Goal: Transaction & Acquisition: Obtain resource

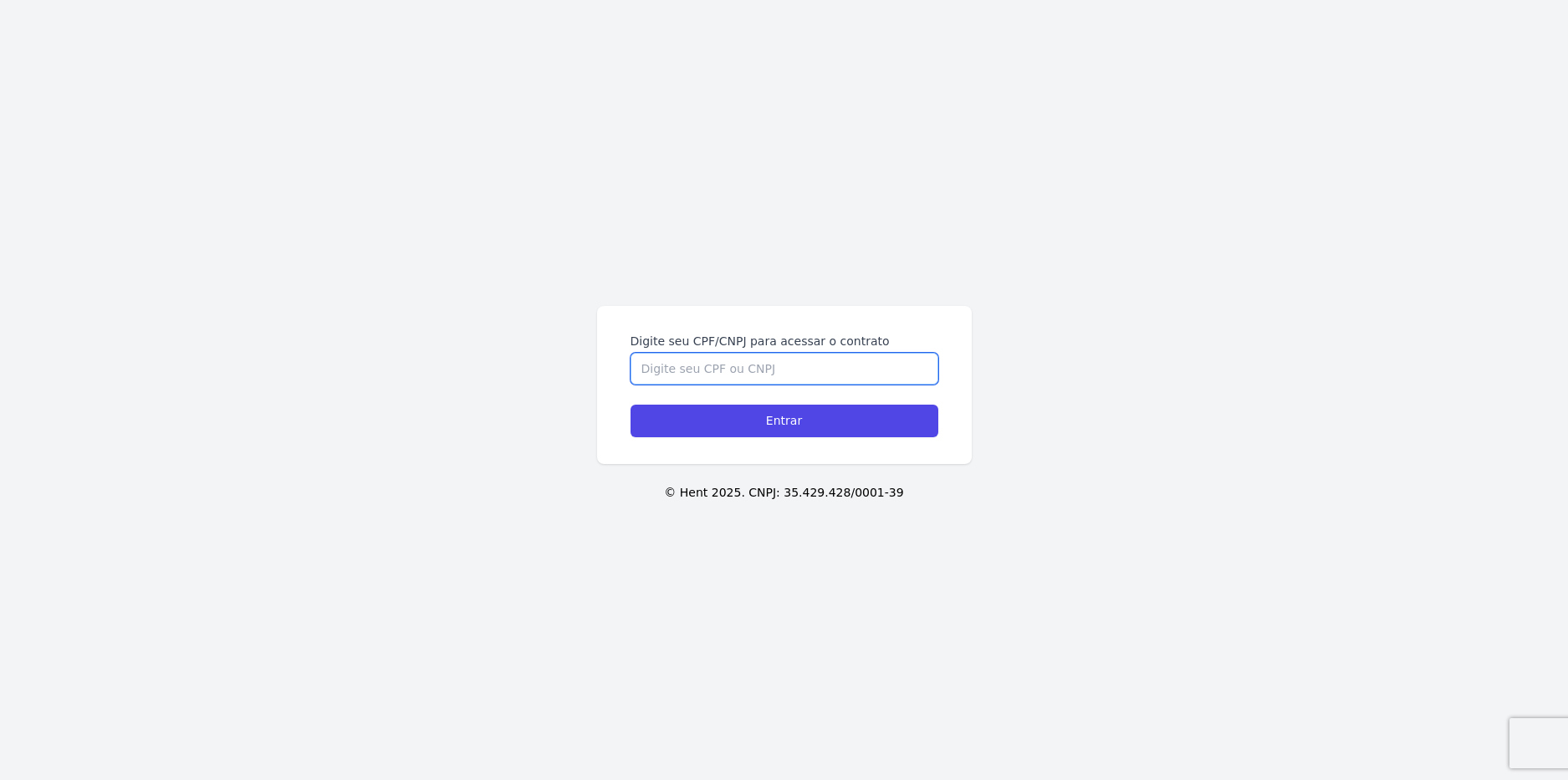
click at [736, 371] on input "Digite seu CPF/CNPJ para acessar o contrato" at bounding box center [784, 369] width 308 height 32
type input "46916301805"
click at [630, 405] on input "Entrar" at bounding box center [784, 421] width 308 height 33
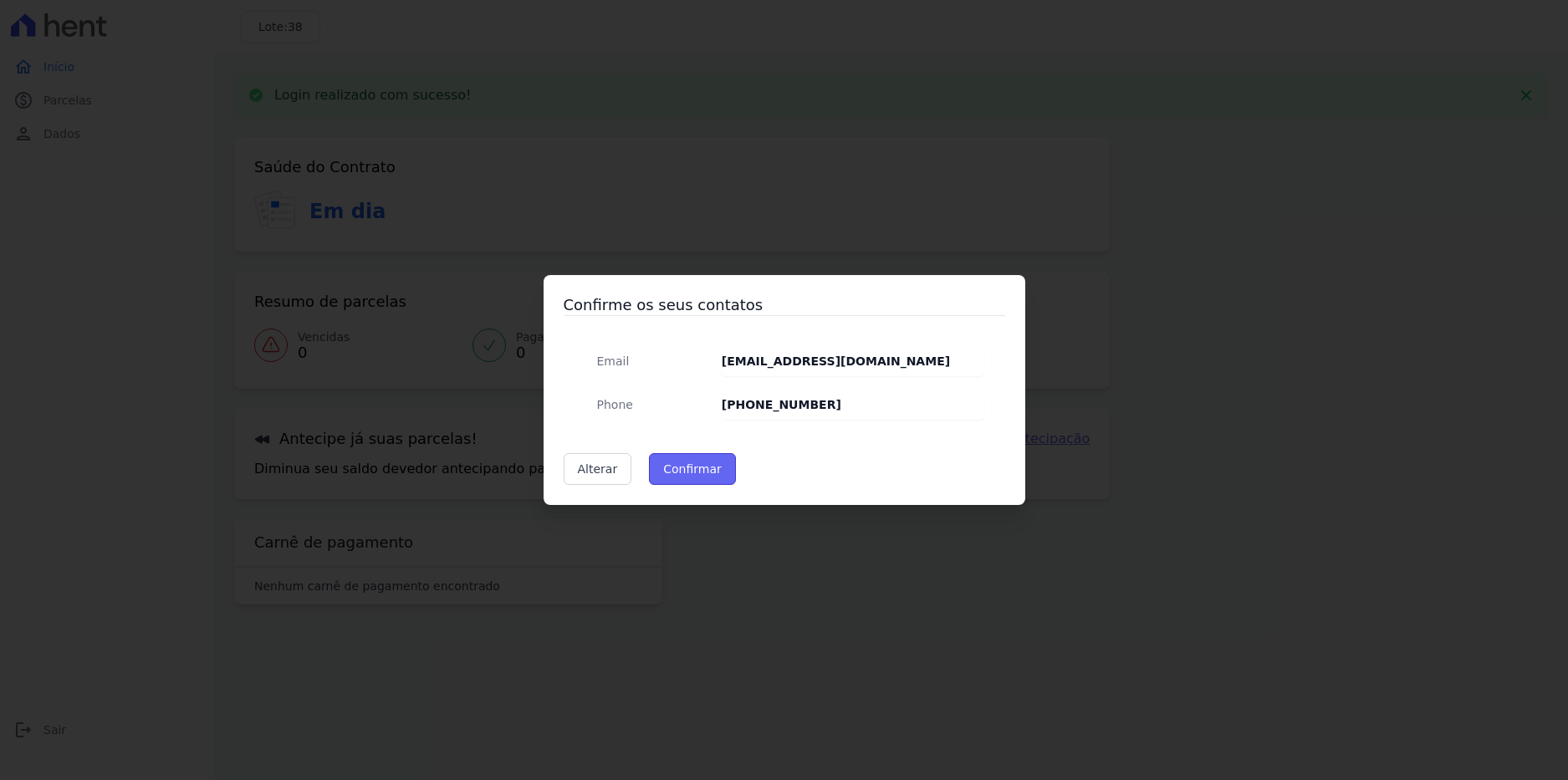
click at [702, 469] on button "Confirmar" at bounding box center [692, 469] width 87 height 32
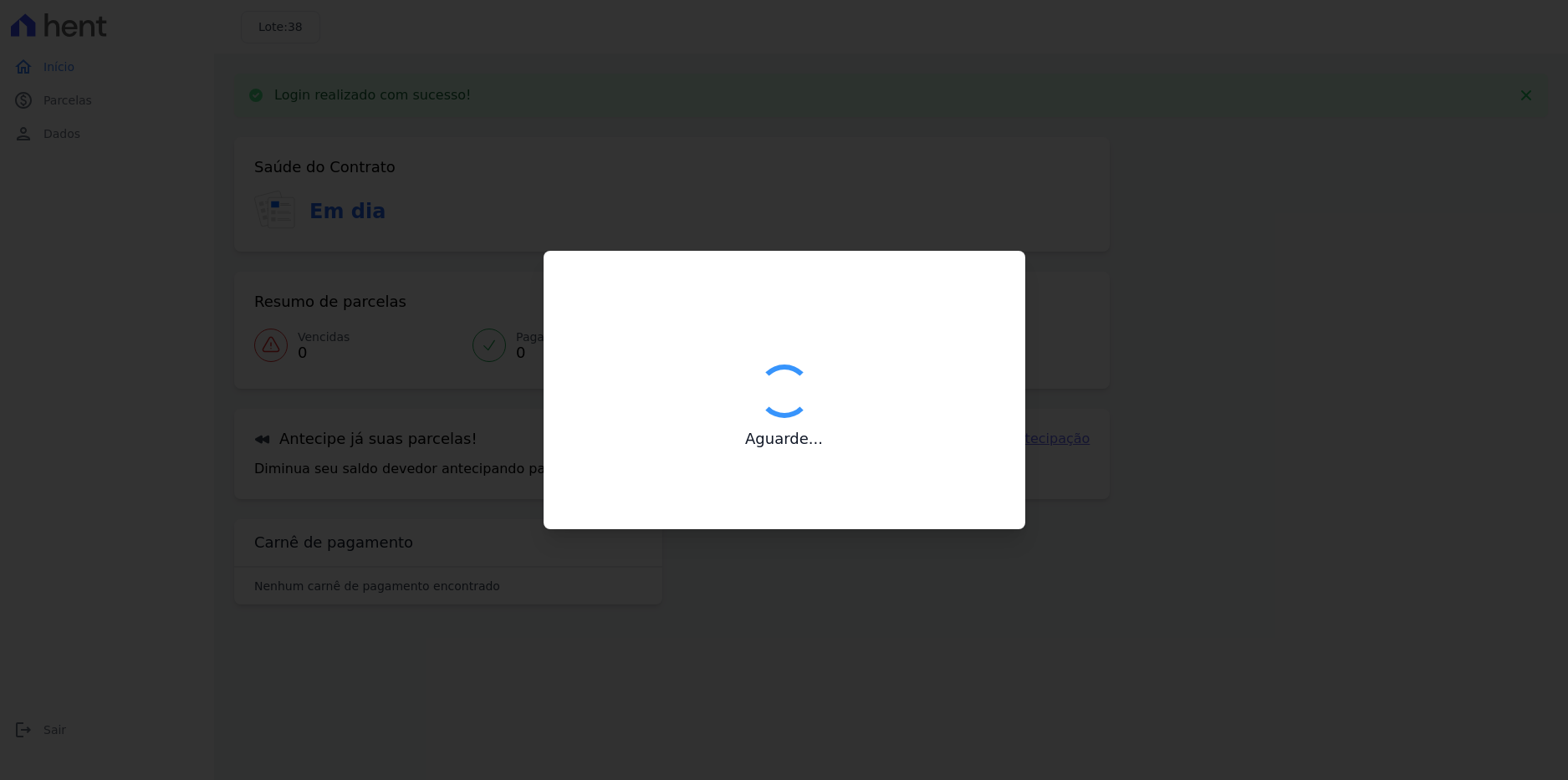
type input "Contatos confirmados com sucesso."
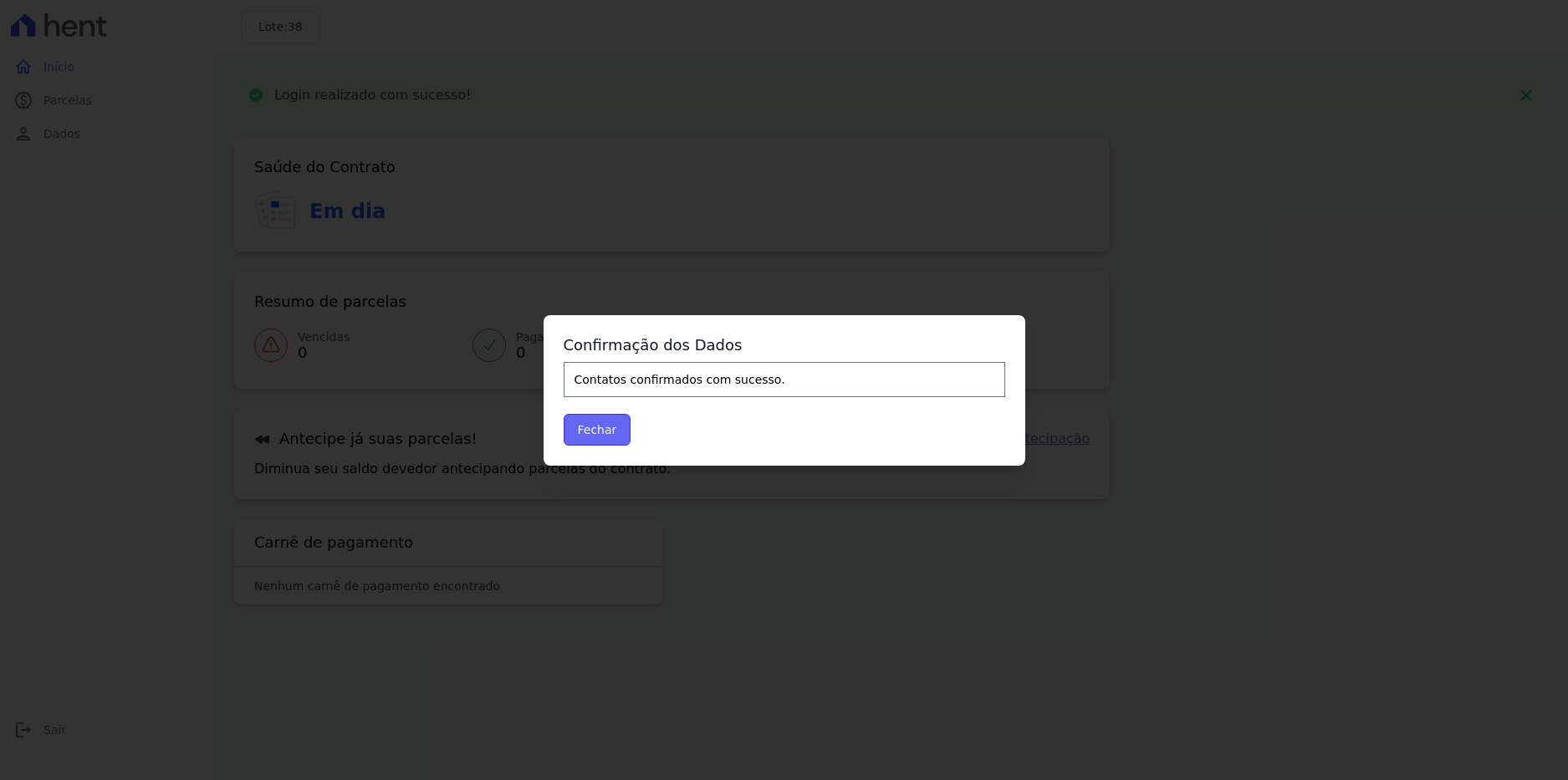
click at [606, 427] on button "Fechar" at bounding box center [597, 430] width 68 height 32
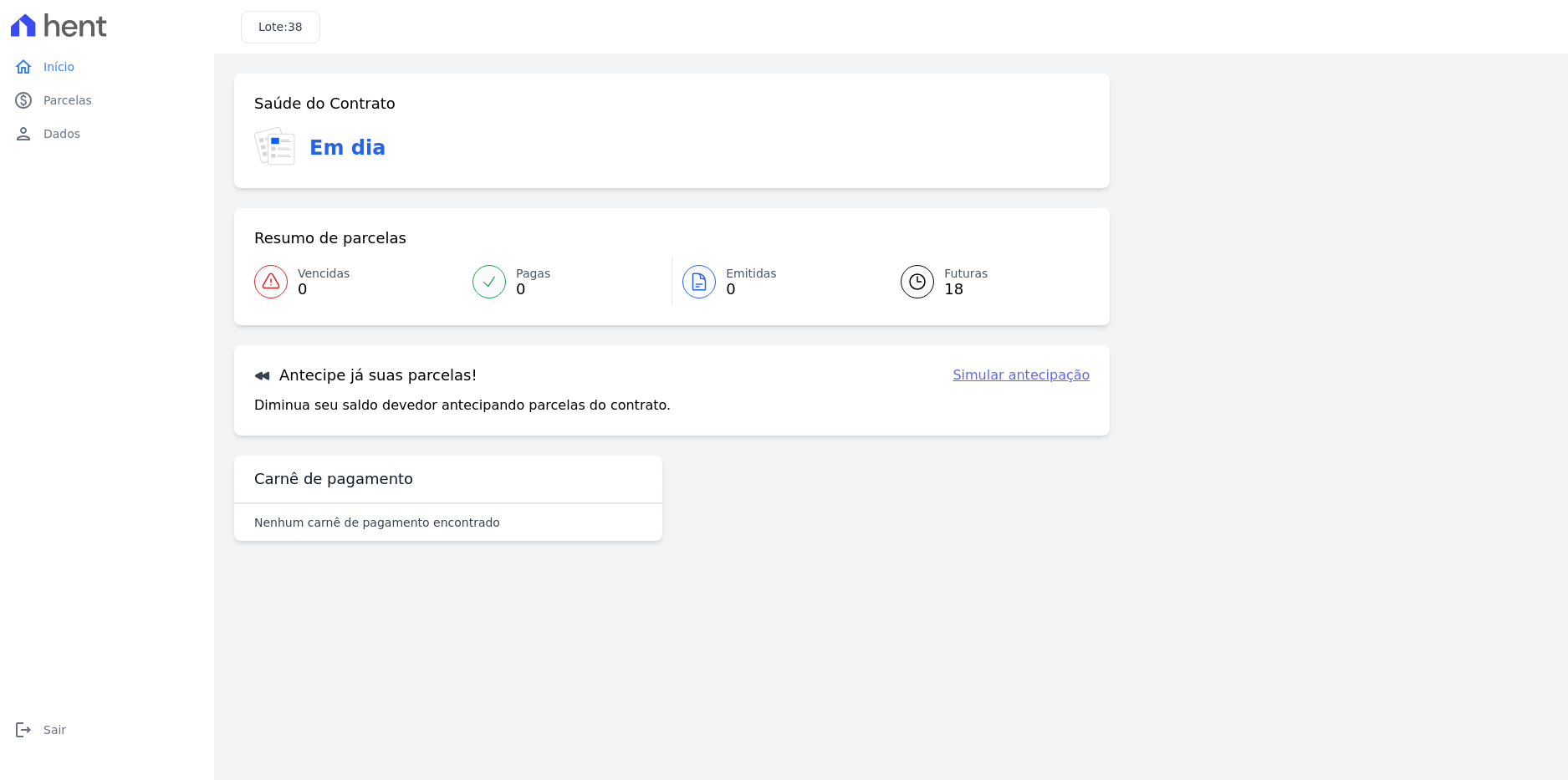
click at [1059, 373] on link "Simular antecipação" at bounding box center [1021, 375] width 137 height 20
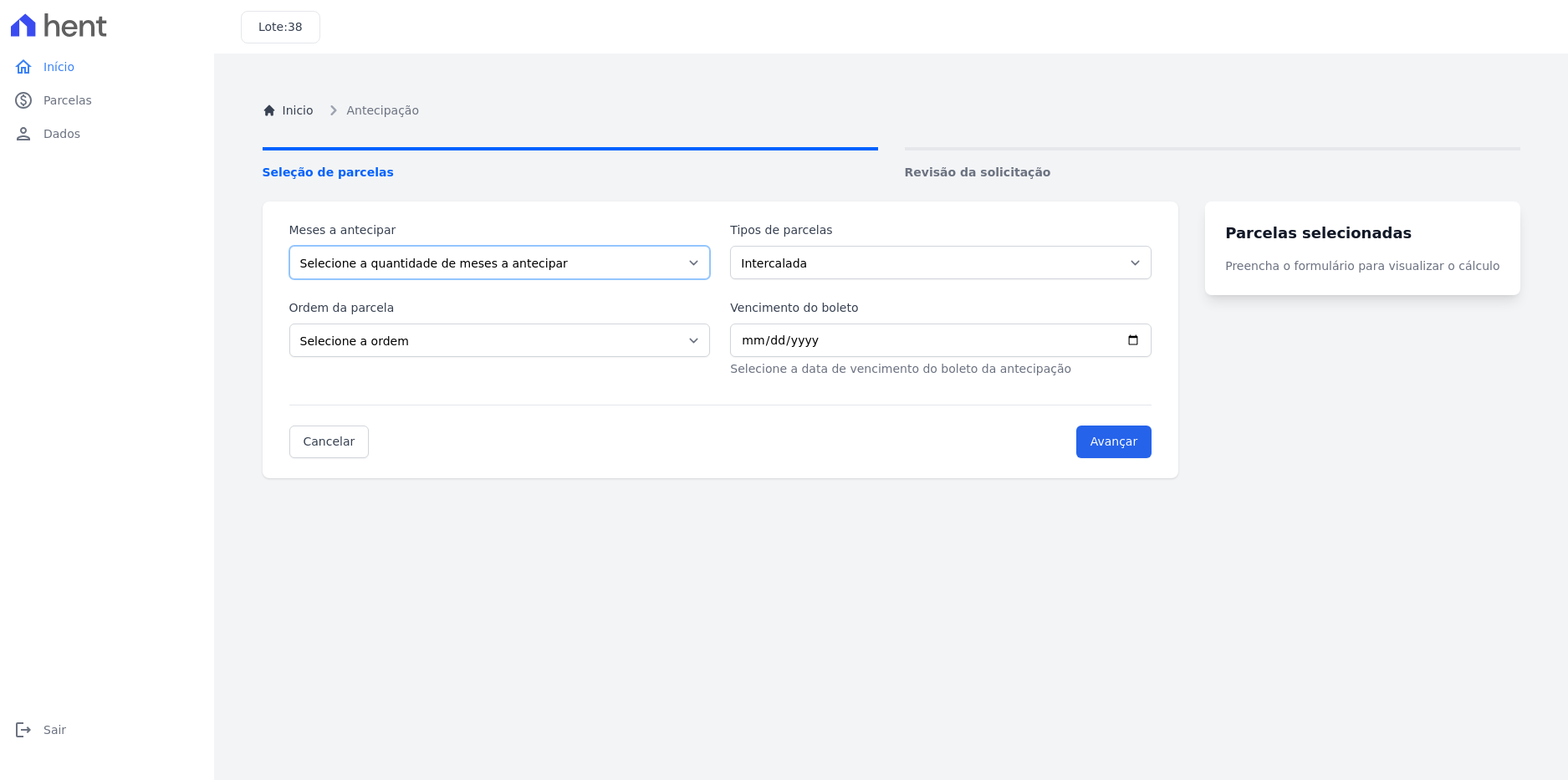
click at [615, 259] on select "Selecione a quantidade de meses a antecipar 1 2 3 4 5 6 7 8 9 10 11 12 13 14" at bounding box center [500, 263] width 422 height 34
select select "2"
click at [289, 246] on select "Selecione a quantidade de meses a antecipar 1 2 3 4 5 6 7 8 9 10 11 12 13 14" at bounding box center [500, 263] width 422 height 34
click at [845, 263] on select "Intercalada Outros Parcela Normal" at bounding box center [940, 263] width 422 height 34
click at [875, 270] on select "Intercalada Outros Parcela Normal" at bounding box center [940, 263] width 422 height 34
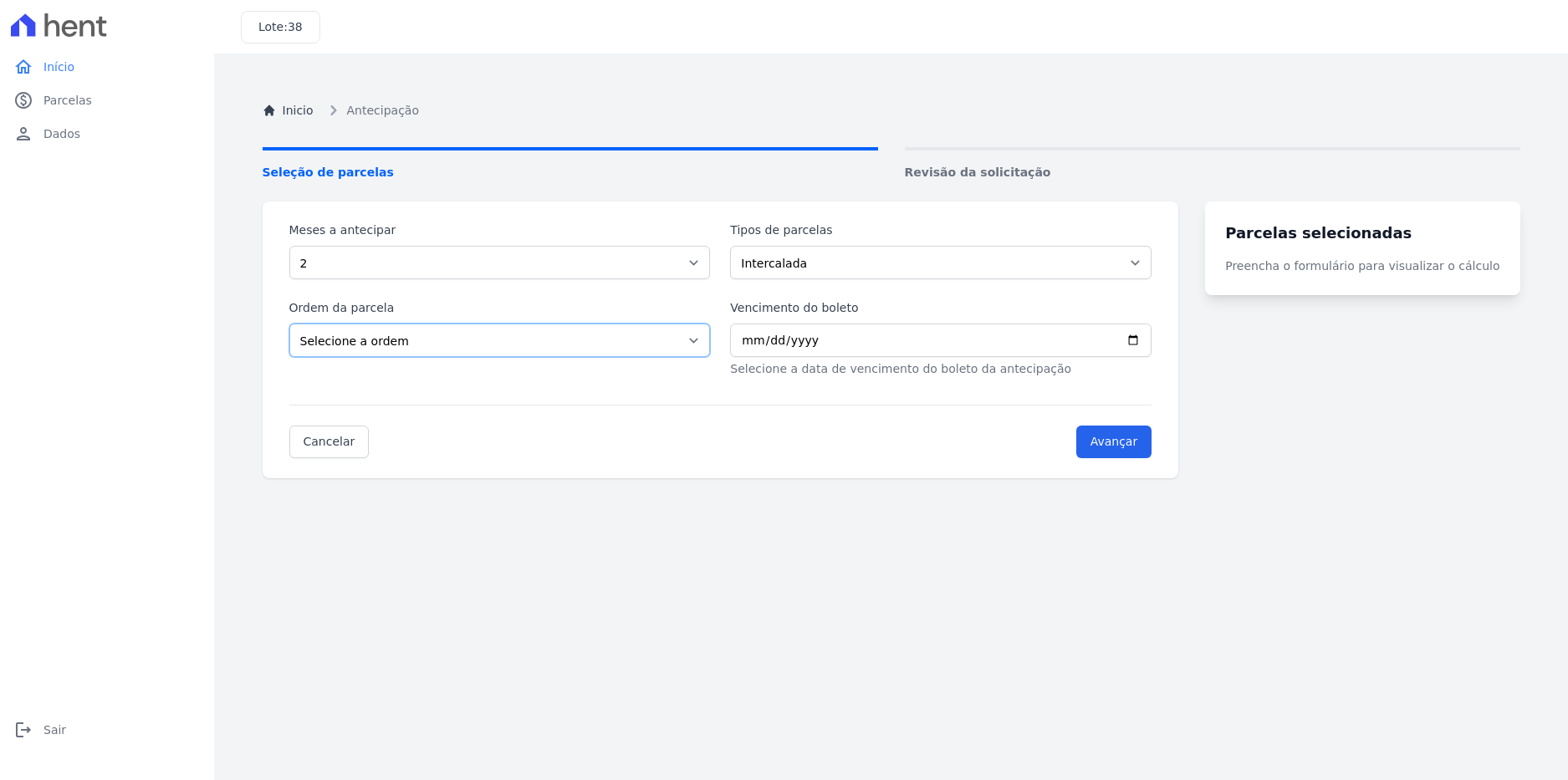
click at [634, 340] on select "Selecione a ordem Últimas parcelas Primeiras parcelas" at bounding box center [500, 341] width 422 height 34
select select "ending"
click at [289, 324] on select "Selecione a ordem Últimas parcelas Primeiras parcelas" at bounding box center [500, 341] width 422 height 34
click at [932, 335] on input "Vencimento do boleto" at bounding box center [940, 341] width 422 height 34
click at [884, 402] on form "Meses a antecipar Selecione a quantidade de meses a antecipar 1 2 3 4 5 6 7 8 9…" at bounding box center [720, 340] width 863 height 237
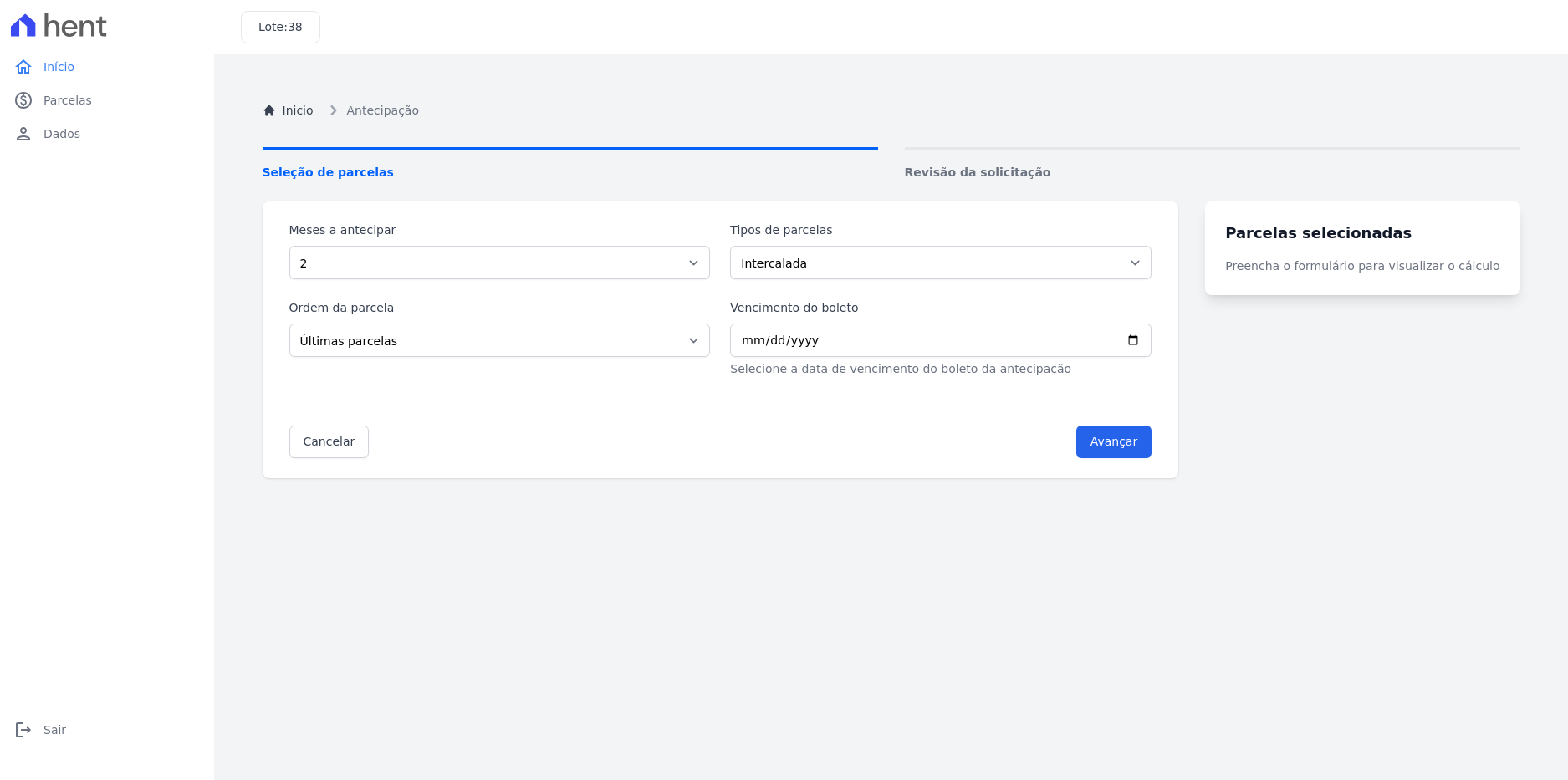
click at [1179, 443] on div "Meses a antecipar Selecione a quantidade de meses a antecipar 1 2 3 4 5 6 7 8 9…" at bounding box center [721, 340] width 916 height 277
click at [1146, 446] on input "Avançar" at bounding box center [1114, 441] width 76 height 33
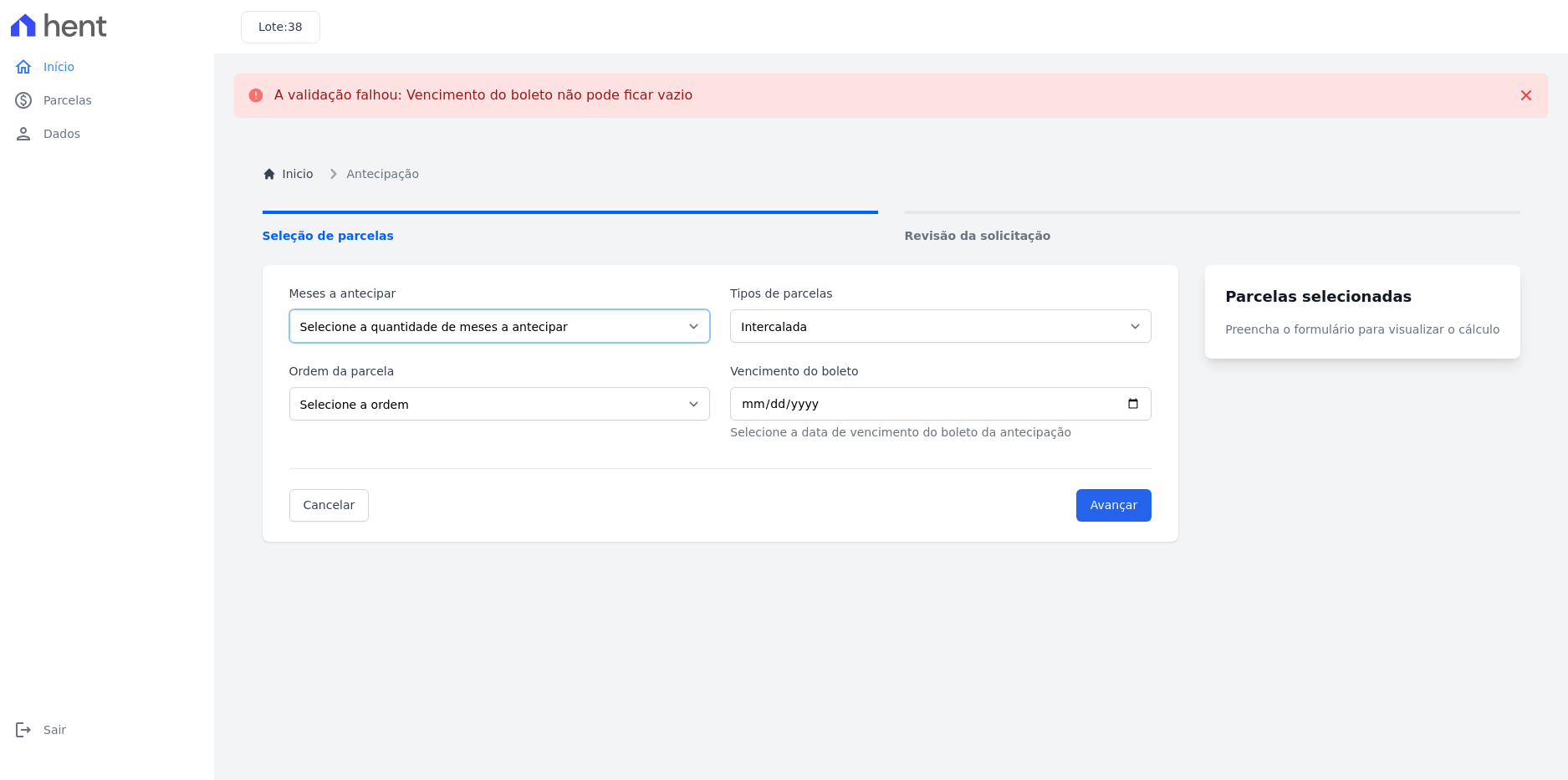
click at [594, 325] on select "Selecione a quantidade de meses a antecipar 1 2 3 4 5 6 7 8 9 10 11 12 13 14" at bounding box center [500, 327] width 422 height 34
click at [289, 310] on select "Selecione a quantidade de meses a antecipar 1 2 3 4 5 6 7 8 9 10 11 12 13 14" at bounding box center [500, 327] width 422 height 34
click at [650, 319] on select "Selecione a quantidade de meses a antecipar 1 2 3 4 5 6 7 8 9 10 11 12 13 14" at bounding box center [500, 327] width 422 height 34
select select "2"
click at [289, 310] on select "Selecione a quantidade de meses a antecipar 1 2 3 4 5 6 7 8 9 10 11 12 13 14" at bounding box center [500, 327] width 422 height 34
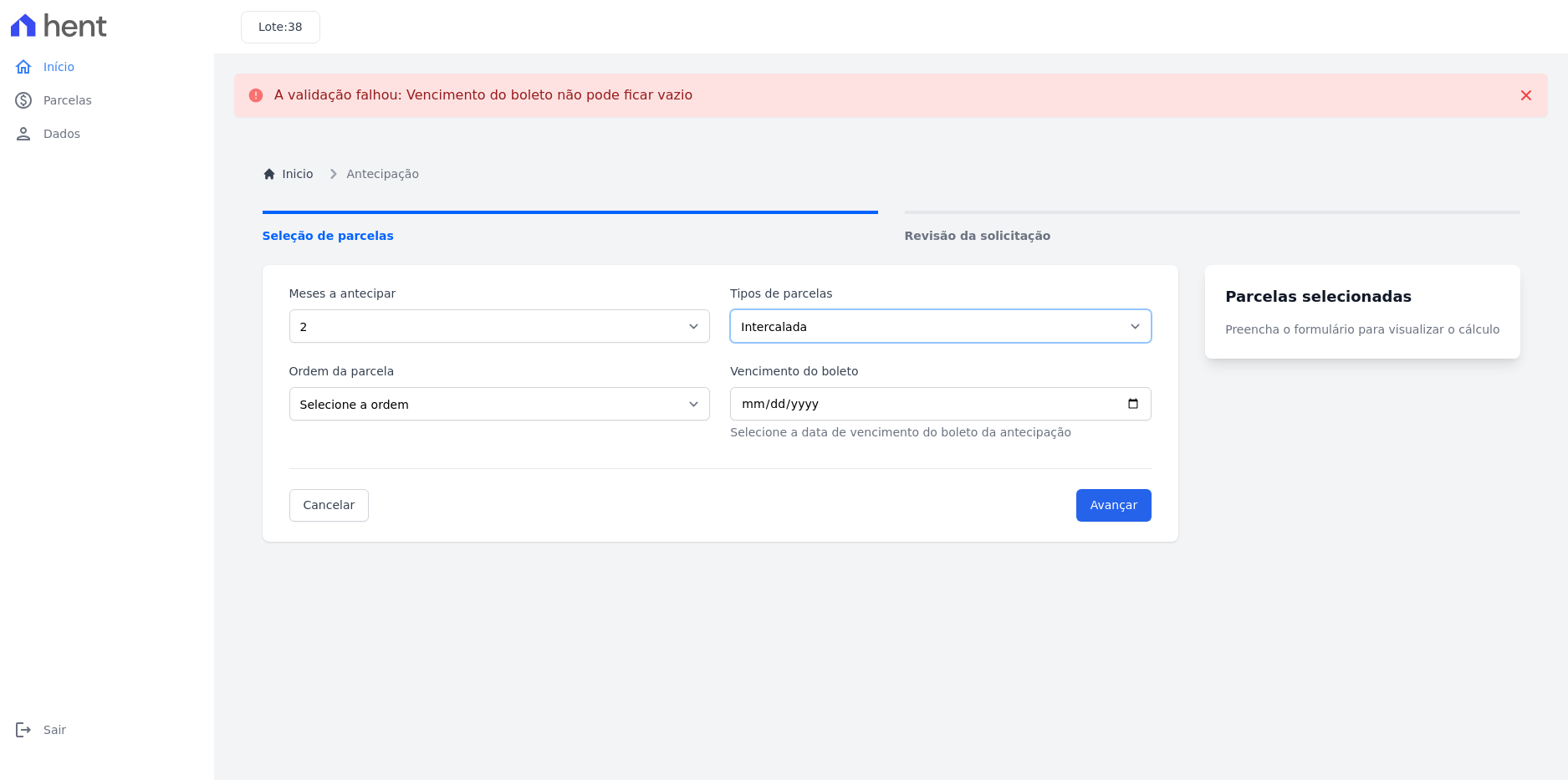
click at [862, 334] on select "Intercalada Outros Parcela Normal" at bounding box center [940, 327] width 422 height 34
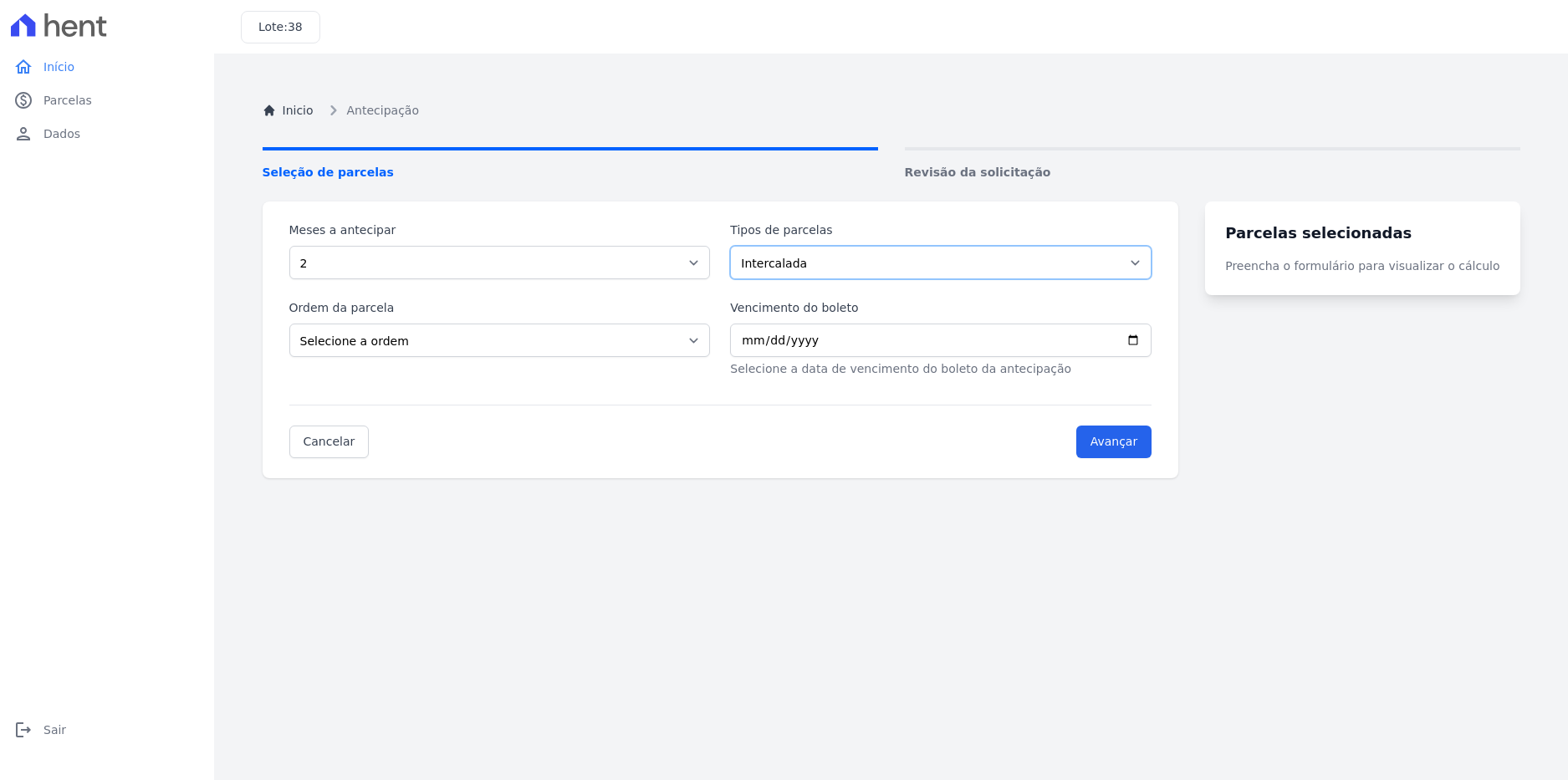
click at [741, 246] on select "Intercalada Outros Parcela Normal" at bounding box center [940, 263] width 422 height 34
click at [552, 345] on select "Selecione a ordem Últimas parcelas Primeiras parcelas" at bounding box center [500, 341] width 422 height 34
select select "beginning"
click at [289, 324] on select "Selecione a ordem Últimas parcelas Primeiras parcelas" at bounding box center [500, 341] width 422 height 34
click at [879, 346] on input "Vencimento do boleto" at bounding box center [940, 341] width 422 height 34
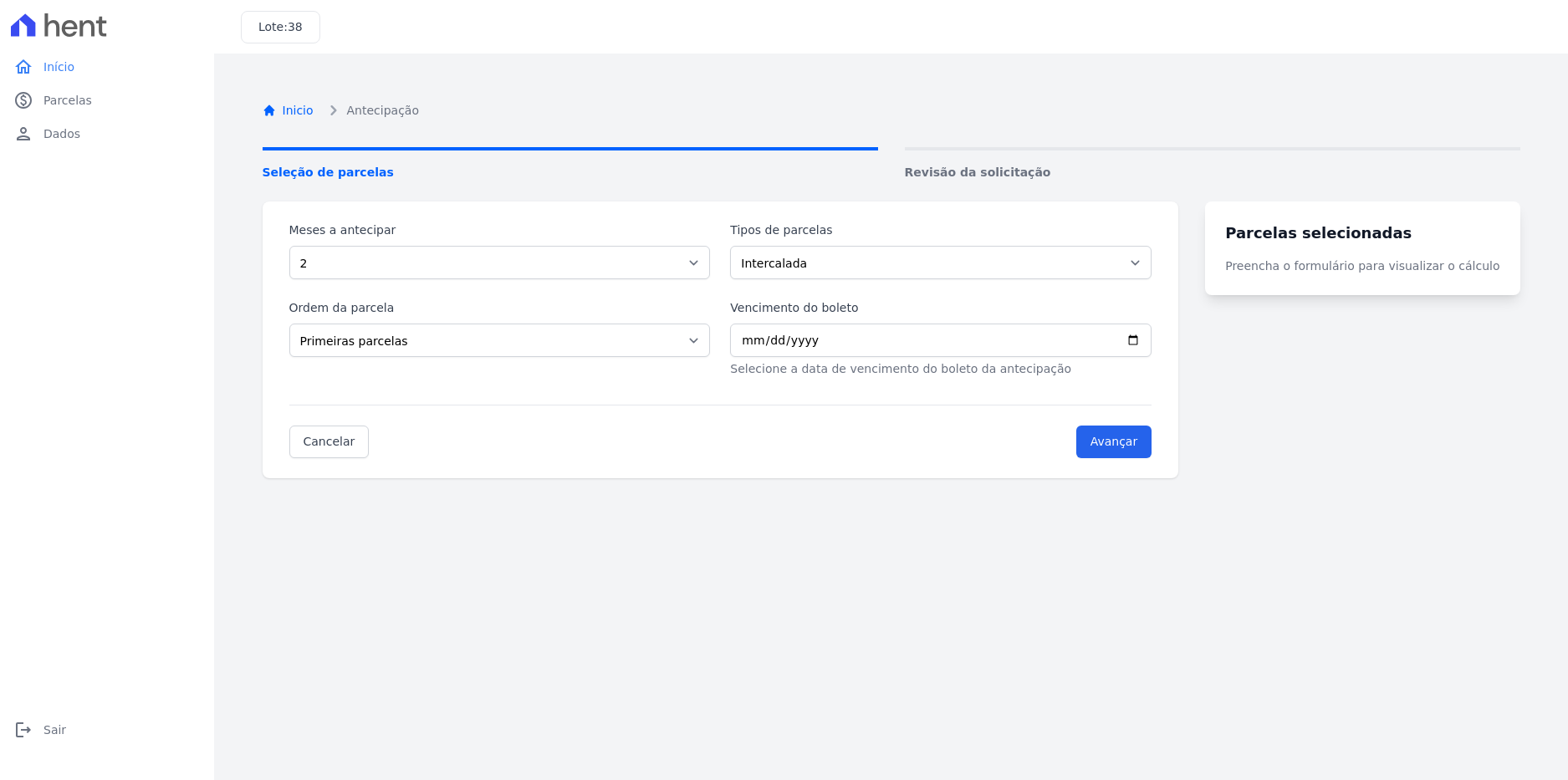
click at [291, 113] on link "Inicio" at bounding box center [288, 111] width 51 height 18
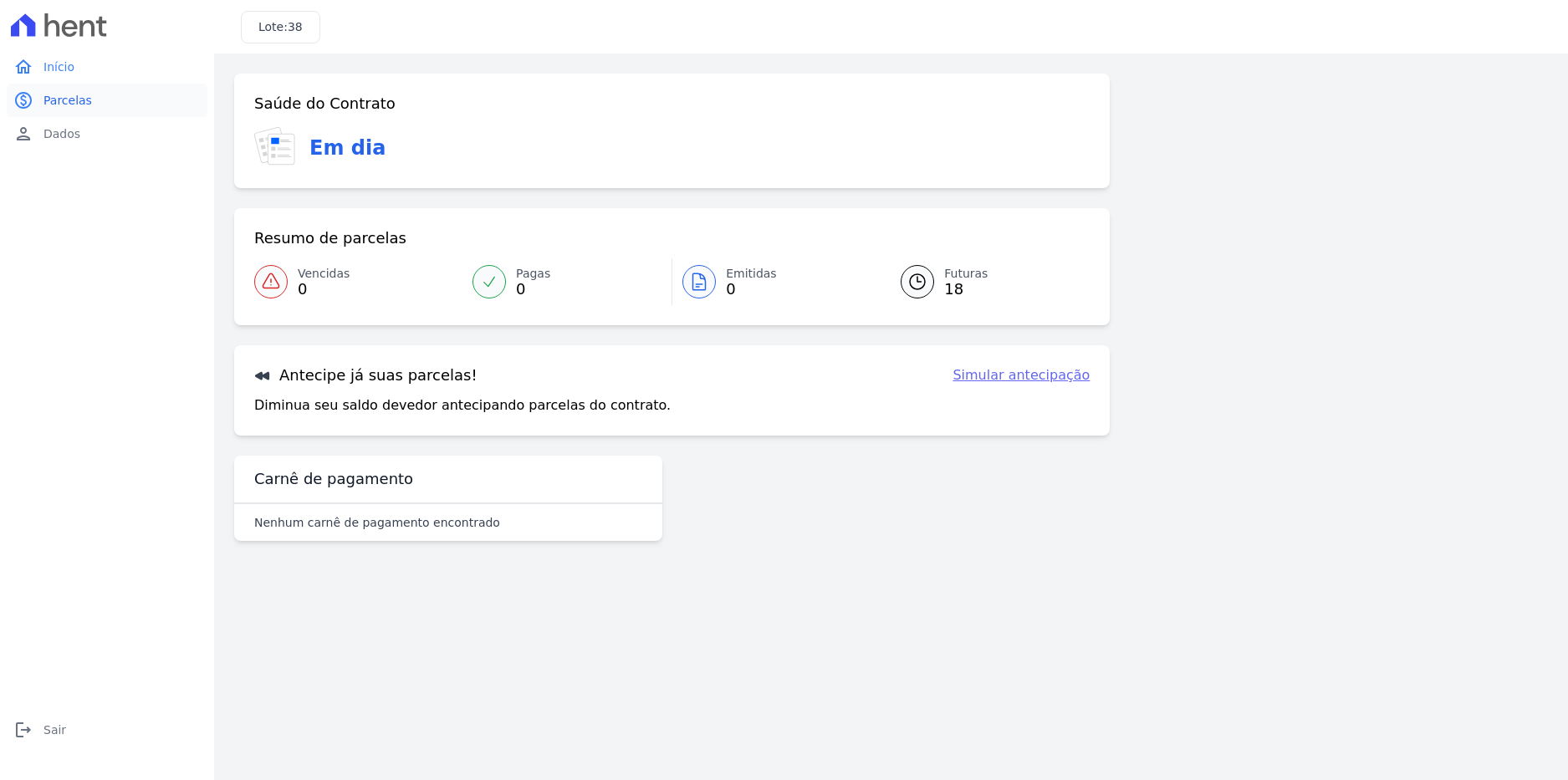
click at [77, 94] on span "Parcelas" at bounding box center [68, 100] width 49 height 17
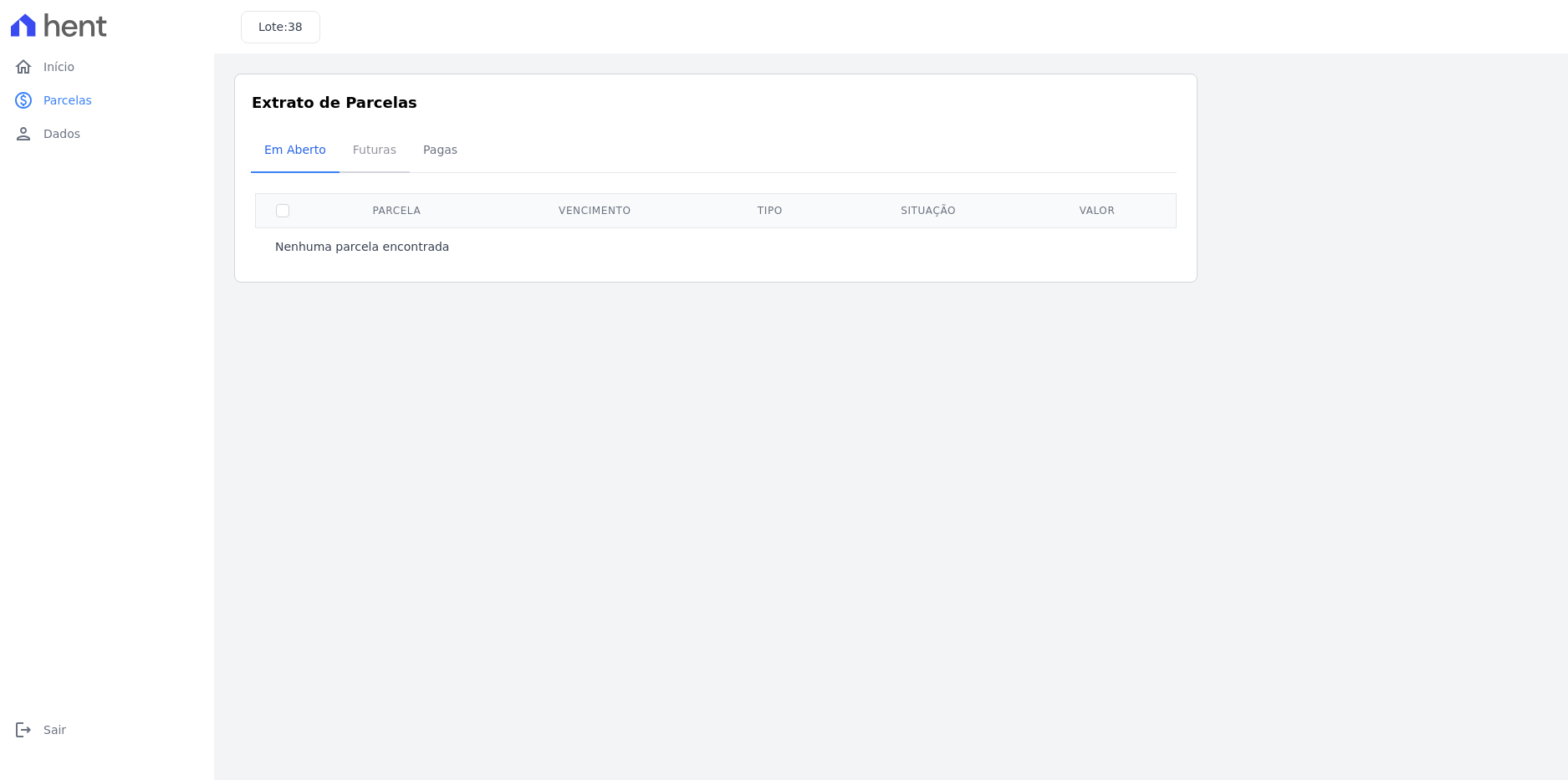
click at [369, 152] on span "Futuras" at bounding box center [375, 150] width 64 height 34
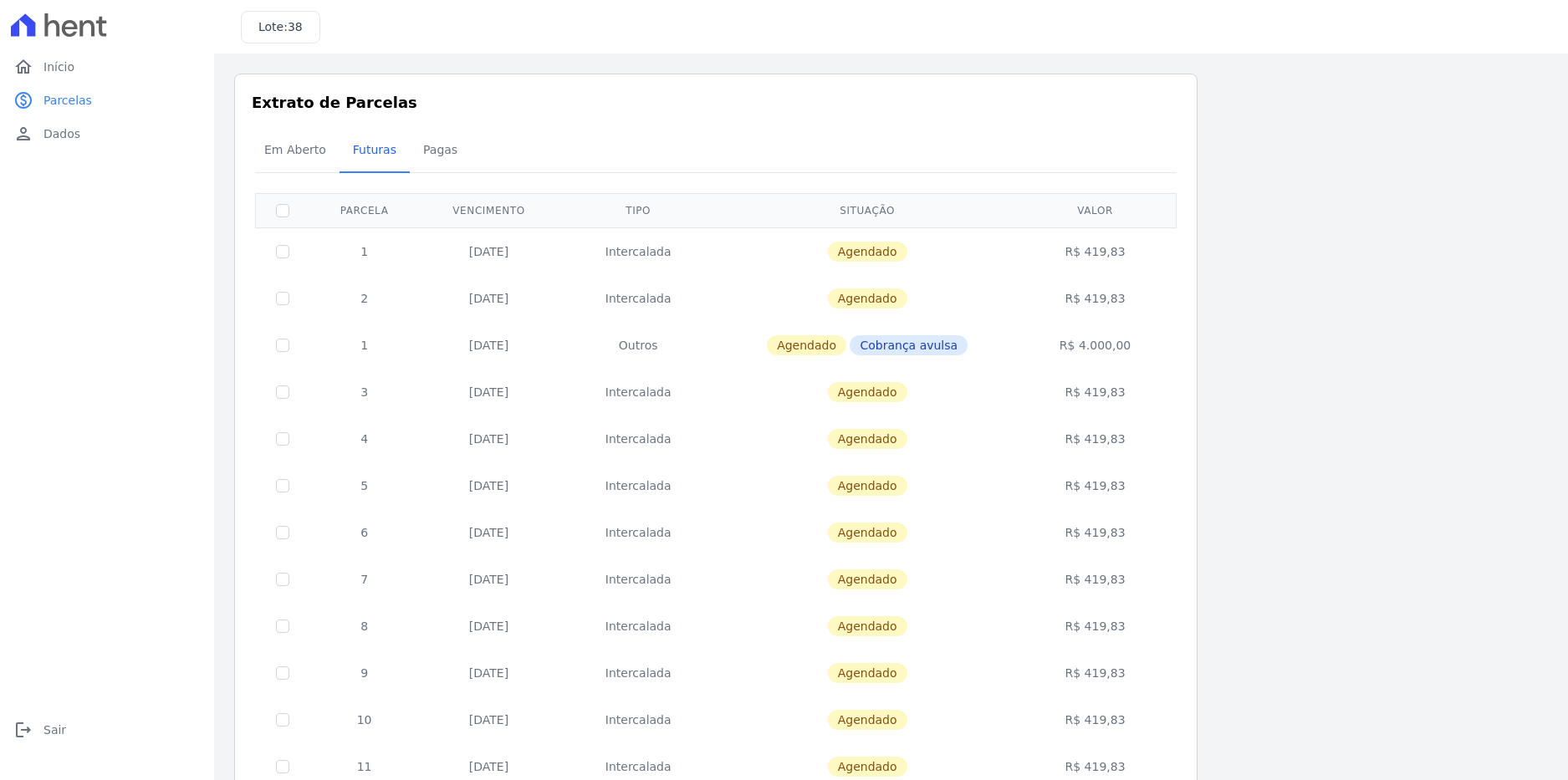
drag, startPoint x: 914, startPoint y: 346, endPoint x: 965, endPoint y: 344, distance: 51.0
click at [965, 344] on span "Cobrança avulsa" at bounding box center [909, 344] width 118 height 20
click at [1284, 356] on div "Listagem de parcelas Baixar PDF Extrato de Parcelas Em Aberto Futuras Pagas 0 s…" at bounding box center [890, 599] width 1314 height 1052
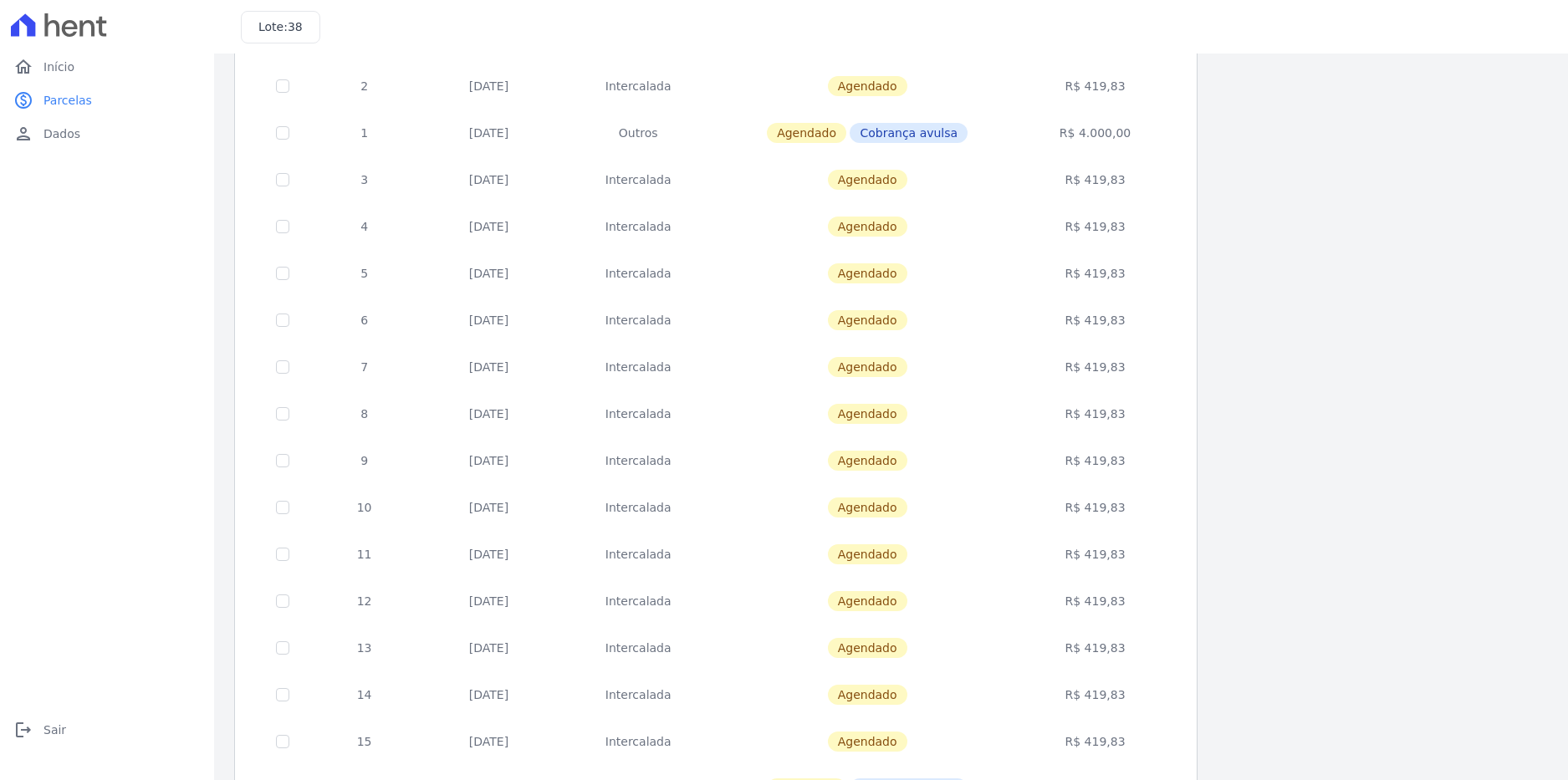
scroll to position [199, 0]
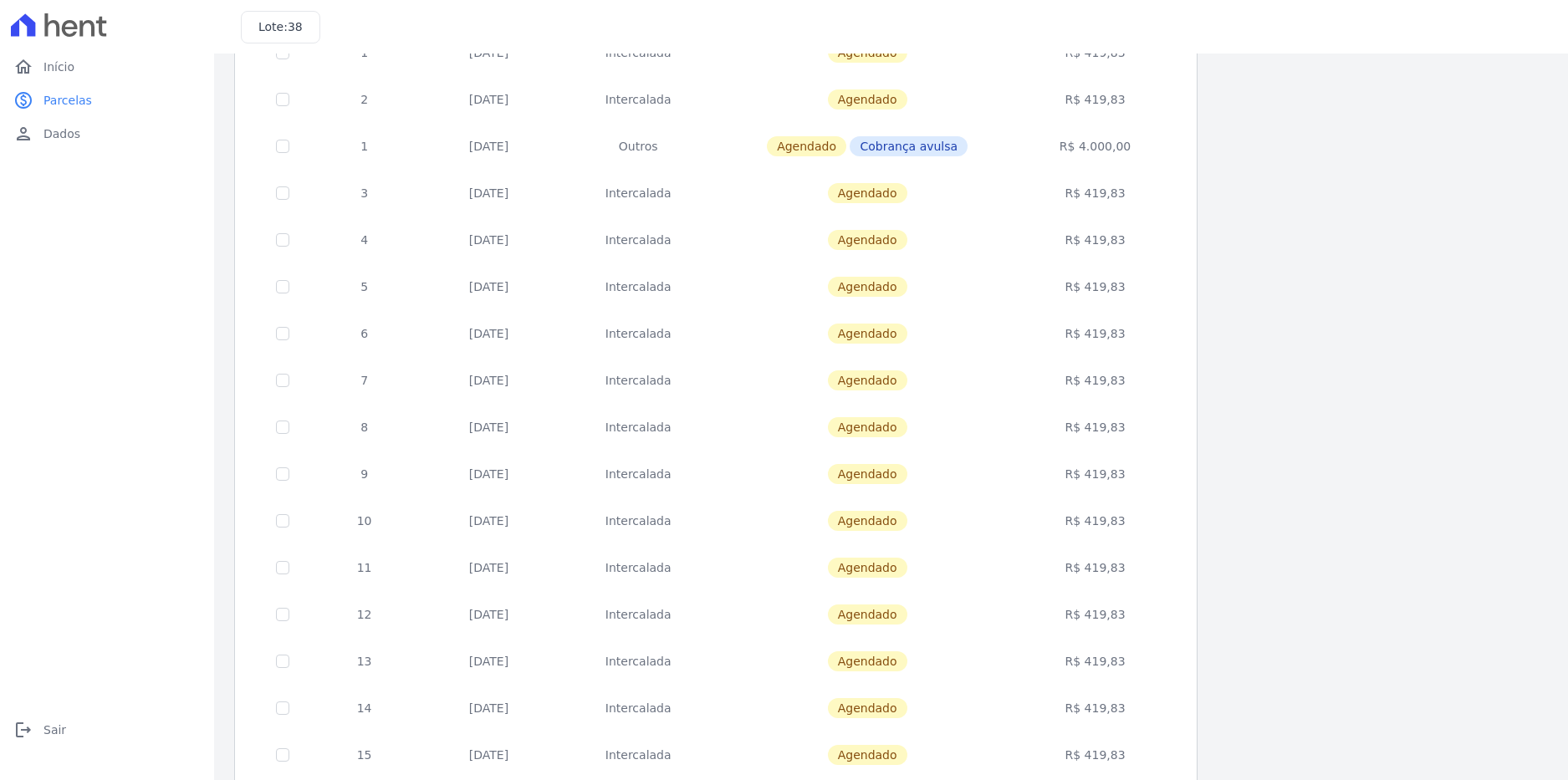
drag, startPoint x: 1130, startPoint y: 139, endPoint x: 1161, endPoint y: 164, distance: 39.8
click at [1161, 164] on td "R$ 4.000,00" at bounding box center [1095, 146] width 157 height 47
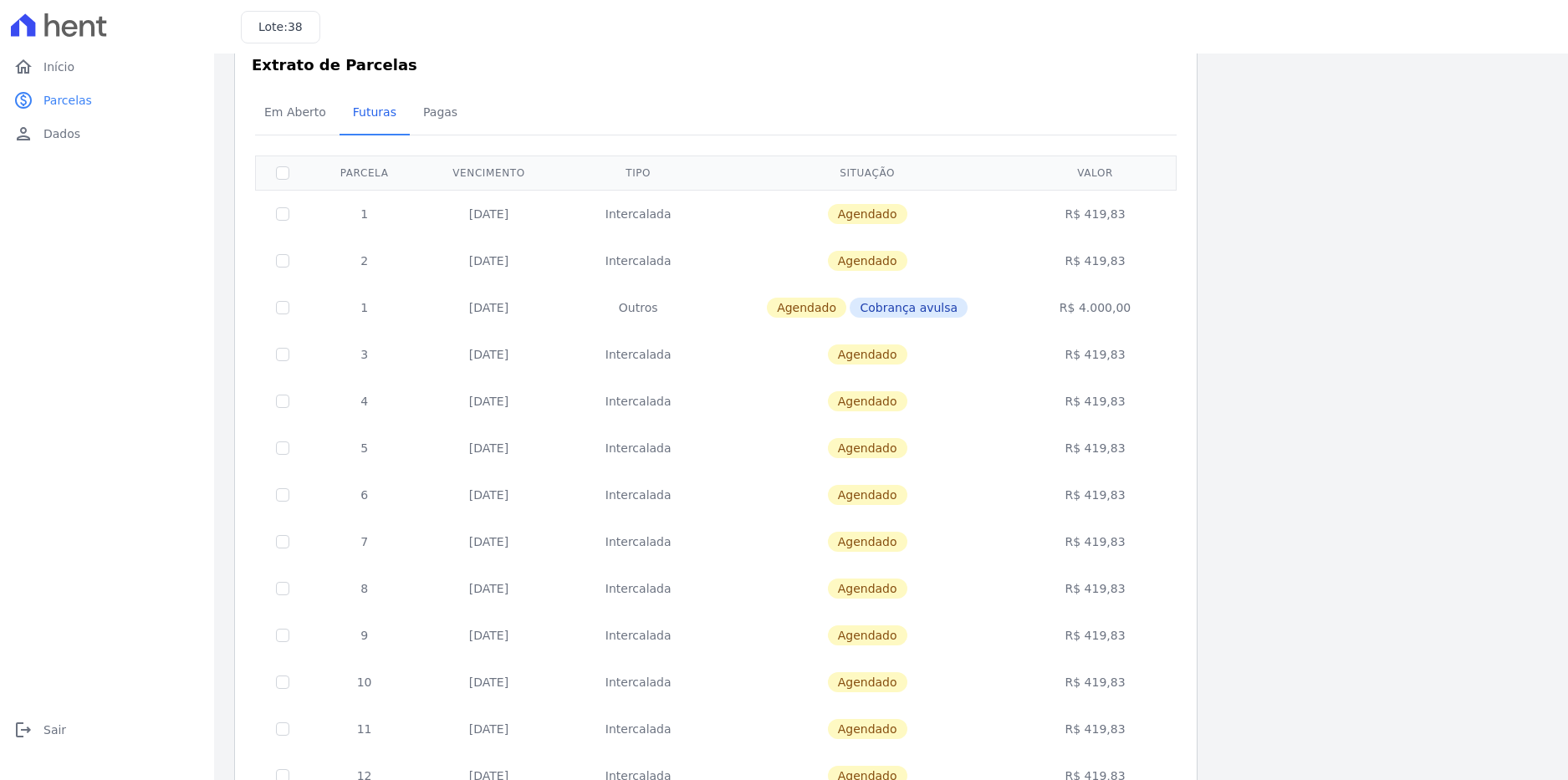
scroll to position [32, 0]
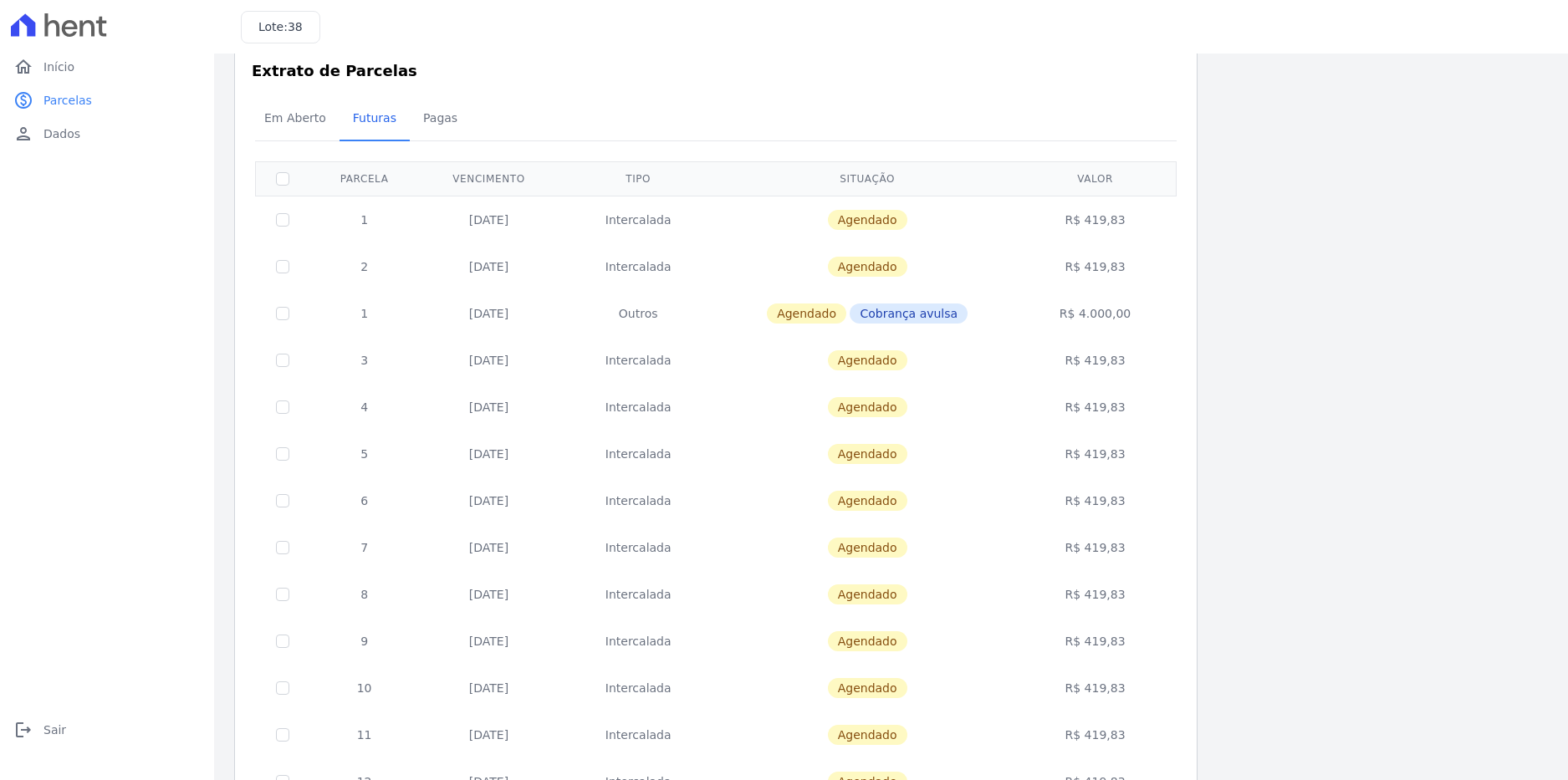
drag, startPoint x: 462, startPoint y: 316, endPoint x: 547, endPoint y: 316, distance: 85.0
click at [547, 316] on td "26/12/2025" at bounding box center [488, 314] width 140 height 47
click at [64, 72] on span "Início" at bounding box center [58, 67] width 31 height 17
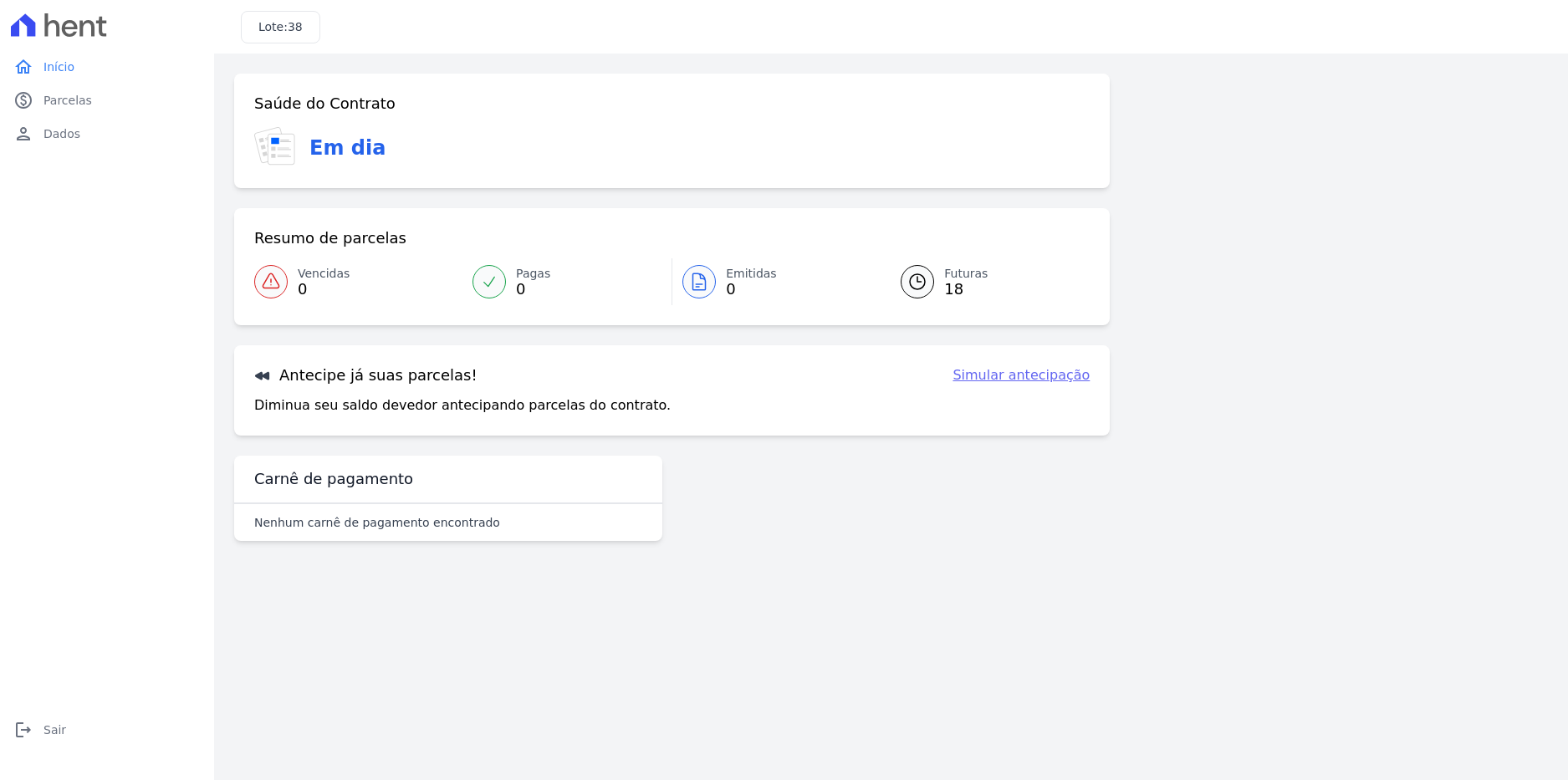
click at [1032, 379] on link "Simular antecipação" at bounding box center [1021, 375] width 137 height 20
select select "2"
select select "beginning"
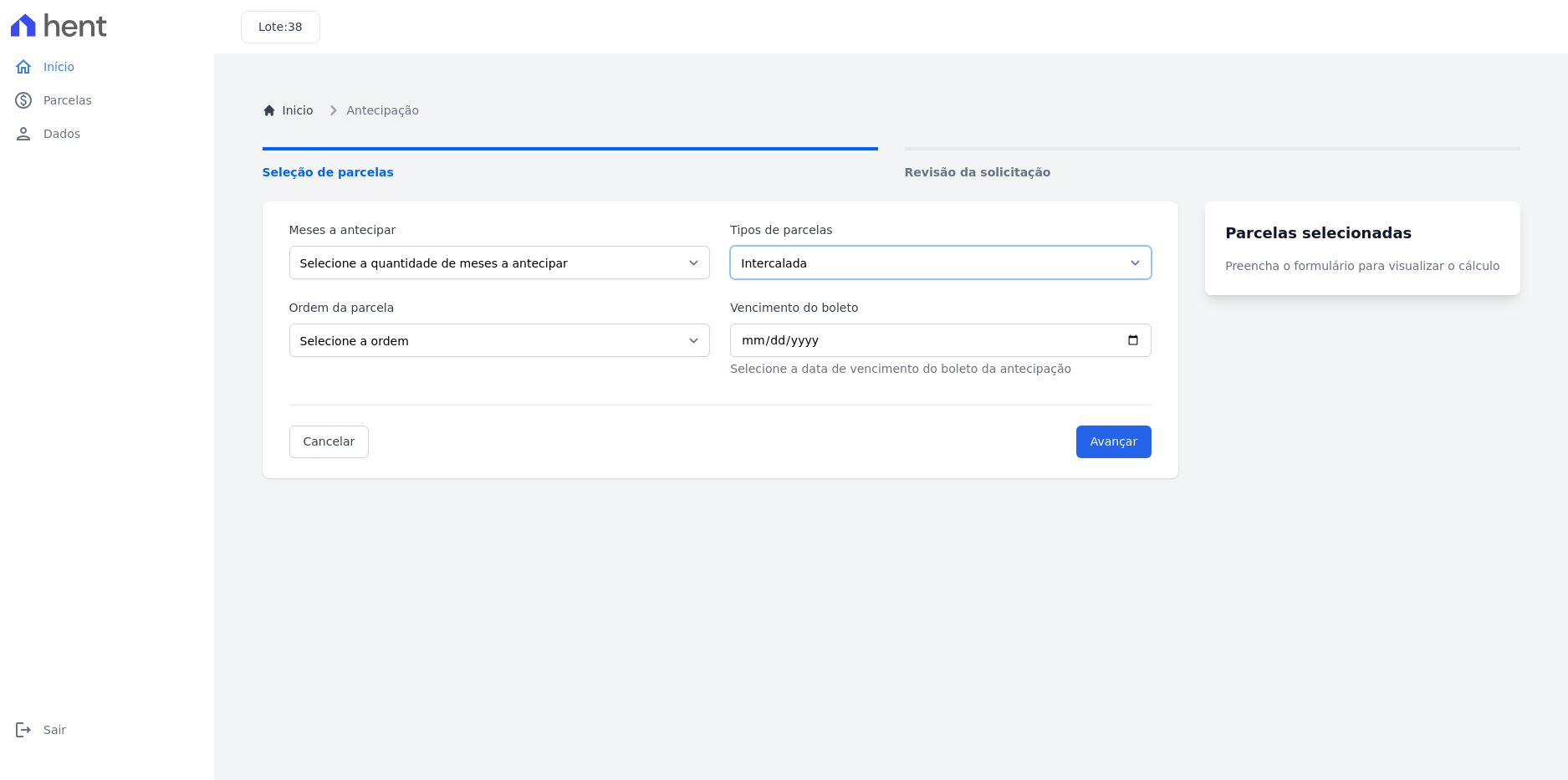
click at [782, 268] on select "Intercalada Outros Parcela Normal" at bounding box center [940, 263] width 422 height 34
select select "others"
click at [741, 246] on select "Intercalada Outros Parcela Normal" at bounding box center [940, 263] width 422 height 34
click at [630, 261] on select "Selecione a quantidade de meses a antecipar 1 2 3 4 5 6 7 8 9 10 11 12 13 14" at bounding box center [500, 263] width 422 height 34
select select "1"
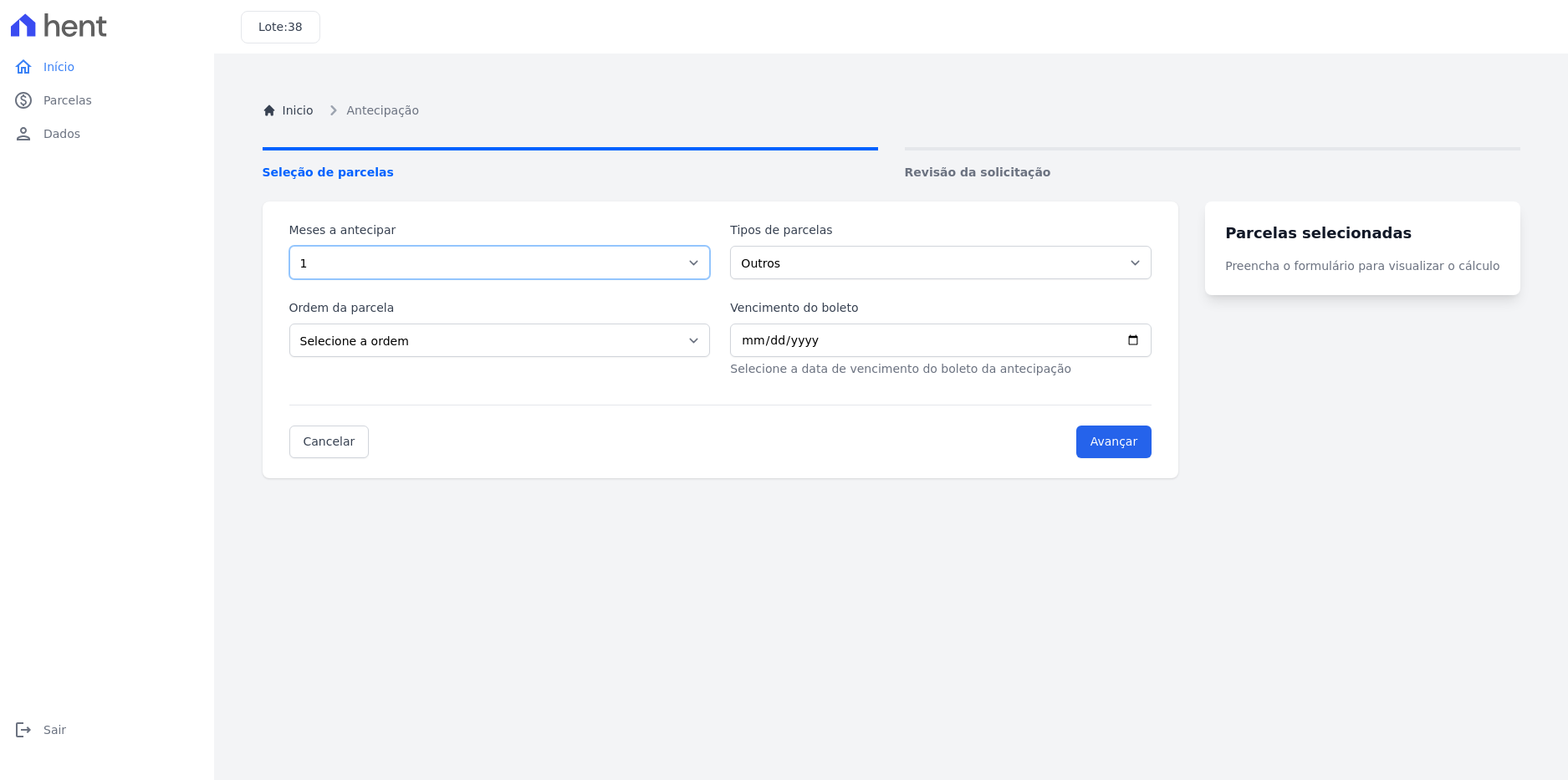
click at [289, 246] on select "Selecione a quantidade de meses a antecipar 1 2 3 4 5 6 7 8 9 10 11 12 13 14" at bounding box center [500, 263] width 422 height 34
click at [482, 349] on select "Selecione a ordem Últimas parcelas Primeiras parcelas" at bounding box center [500, 341] width 422 height 34
select select "ending"
click at [289, 324] on select "Selecione a ordem Últimas parcelas Primeiras parcelas" at bounding box center [500, 341] width 422 height 34
click at [544, 330] on select "Selecione a ordem Últimas parcelas Primeiras parcelas" at bounding box center [500, 341] width 422 height 34
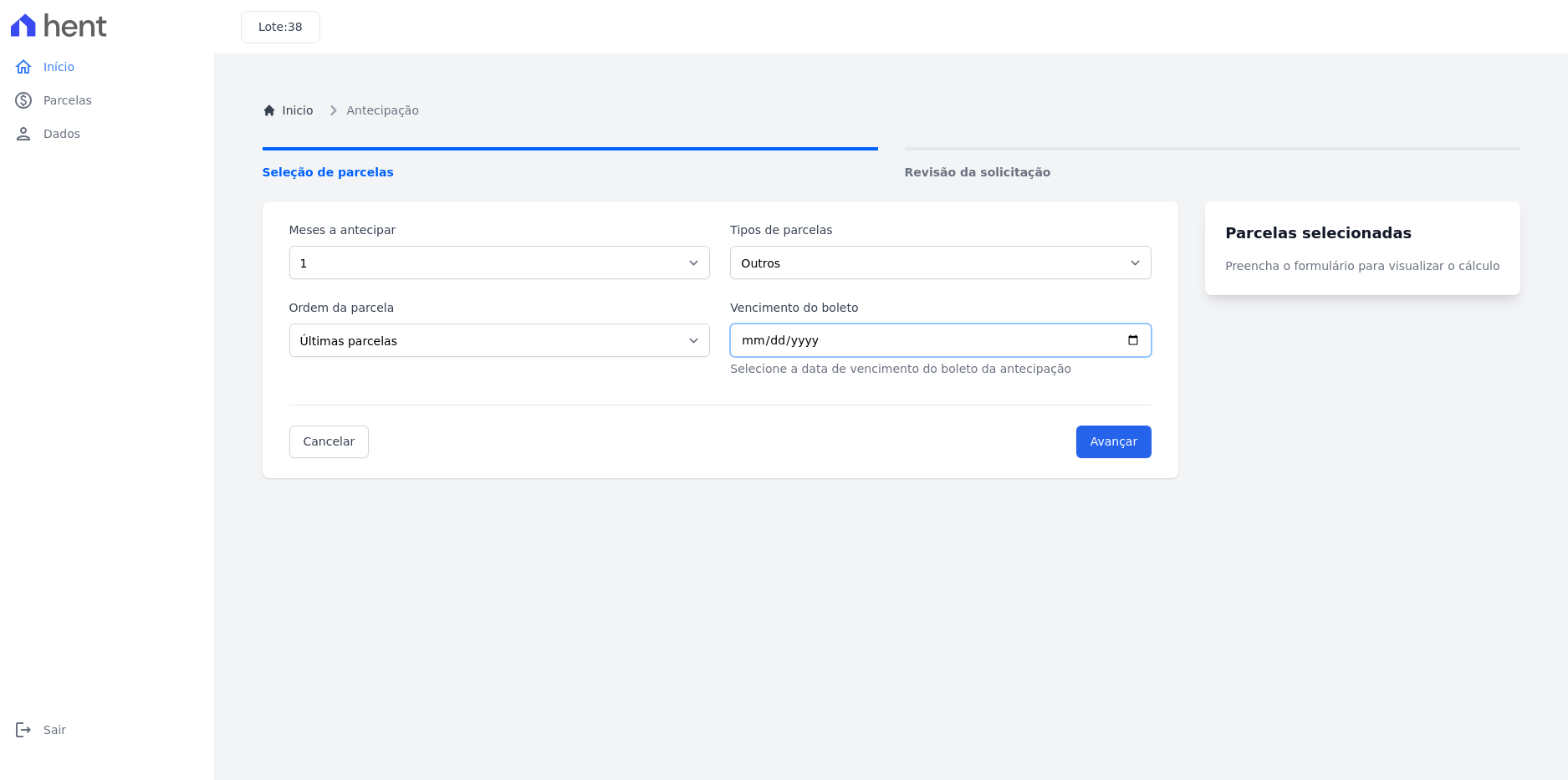
click at [815, 348] on input "Vencimento do boleto" at bounding box center [940, 341] width 422 height 34
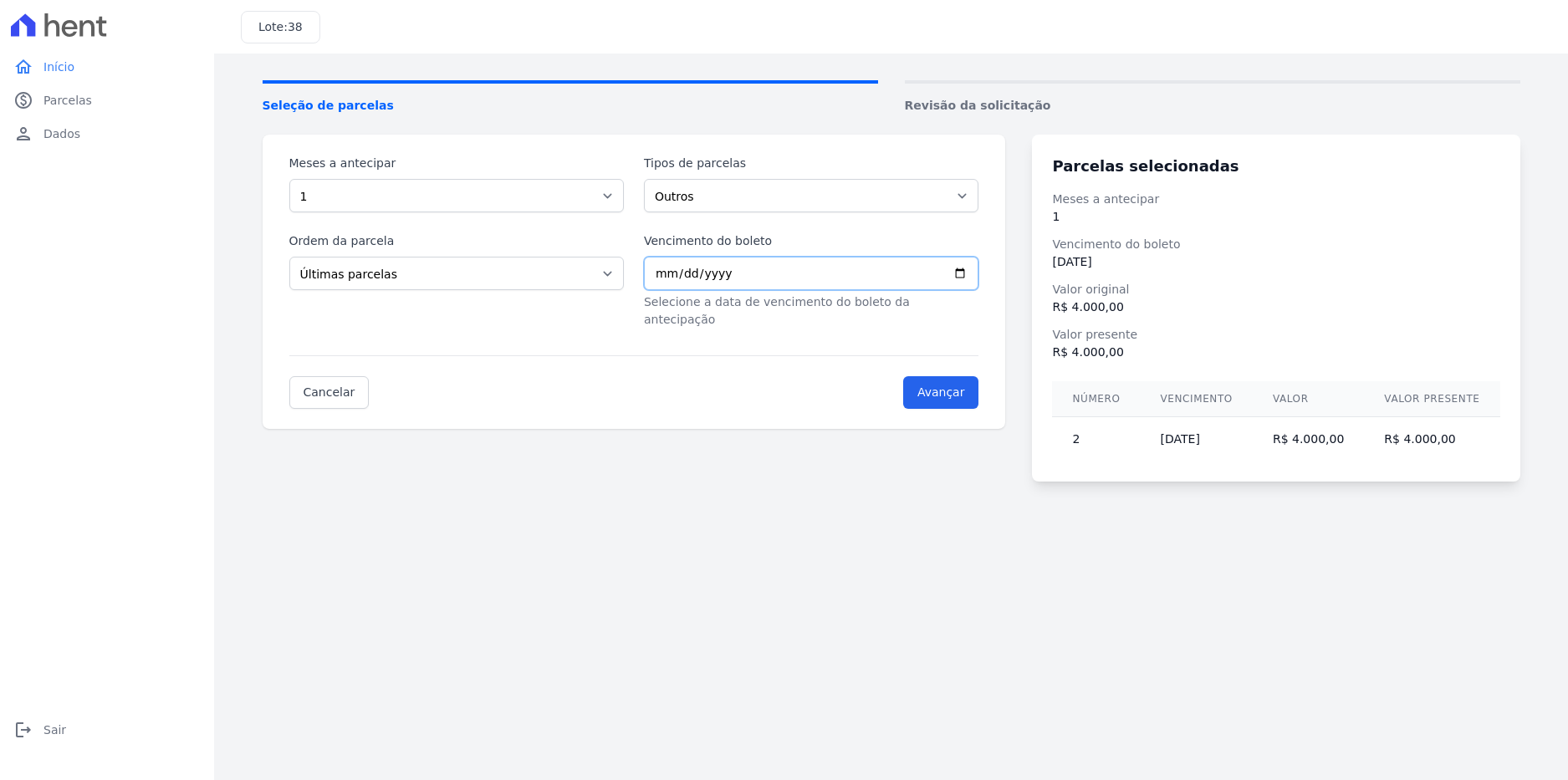
scroll to position [94, 0]
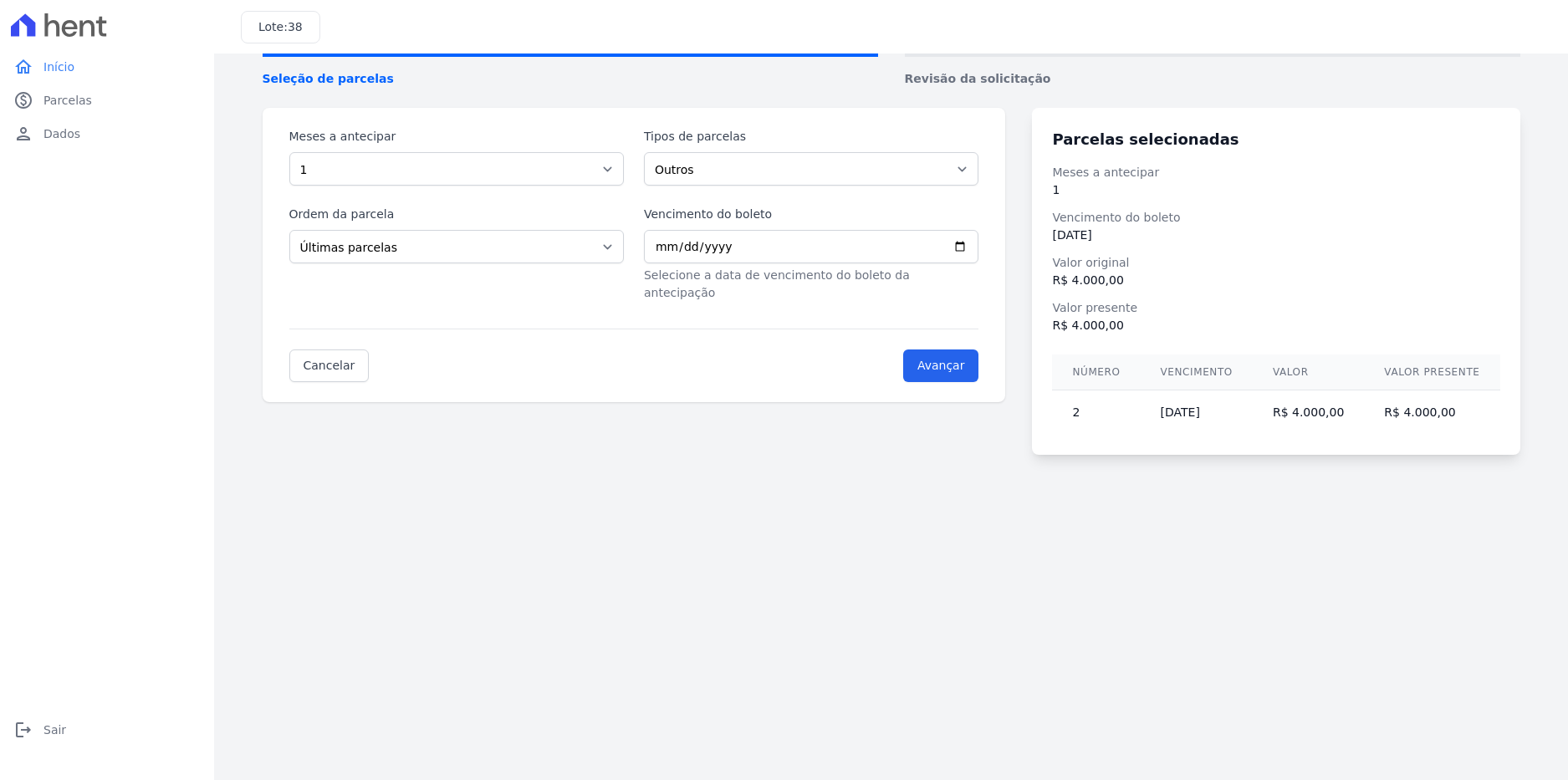
click at [859, 495] on div "Inicio Antecipação Seleção de parcelas Revisão da solicitação Meses a antecipar…" at bounding box center [891, 370] width 1284 height 780
click at [772, 256] on input "2025-12-26" at bounding box center [811, 247] width 334 height 34
click at [770, 249] on input "2025-12-26" at bounding box center [811, 247] width 334 height 34
click at [744, 241] on input "2025-12-26" at bounding box center [811, 247] width 334 height 34
click at [527, 164] on select "Selecione a quantidade de meses a antecipar 1 2 3 4 5 6 7 8 9 10 11 12 13 14" at bounding box center [456, 169] width 334 height 34
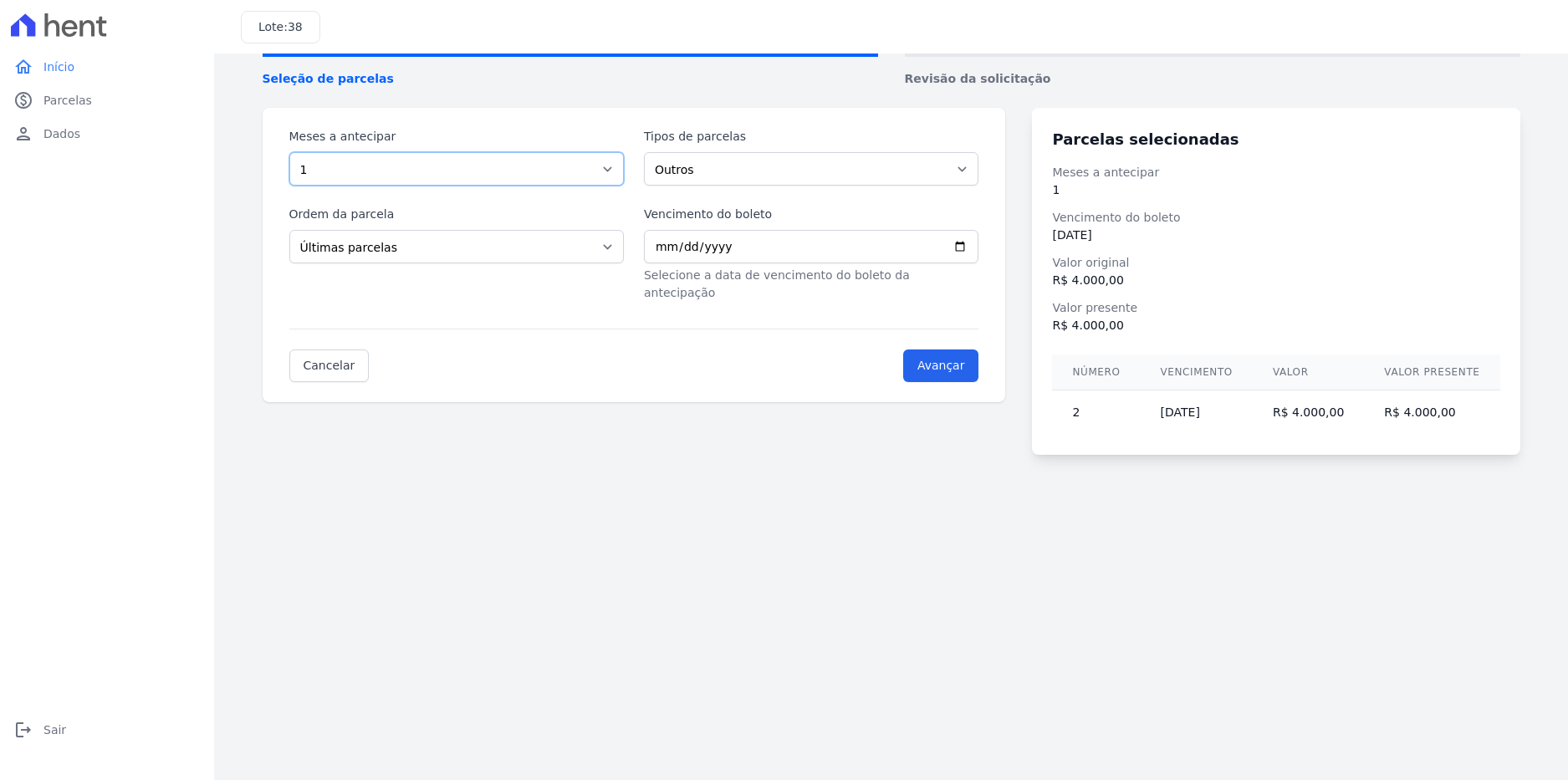
click at [527, 164] on select "Selecione a quantidade de meses a antecipar 1 2 3 4 5 6 7 8 9 10 11 12 13 14" at bounding box center [456, 169] width 334 height 34
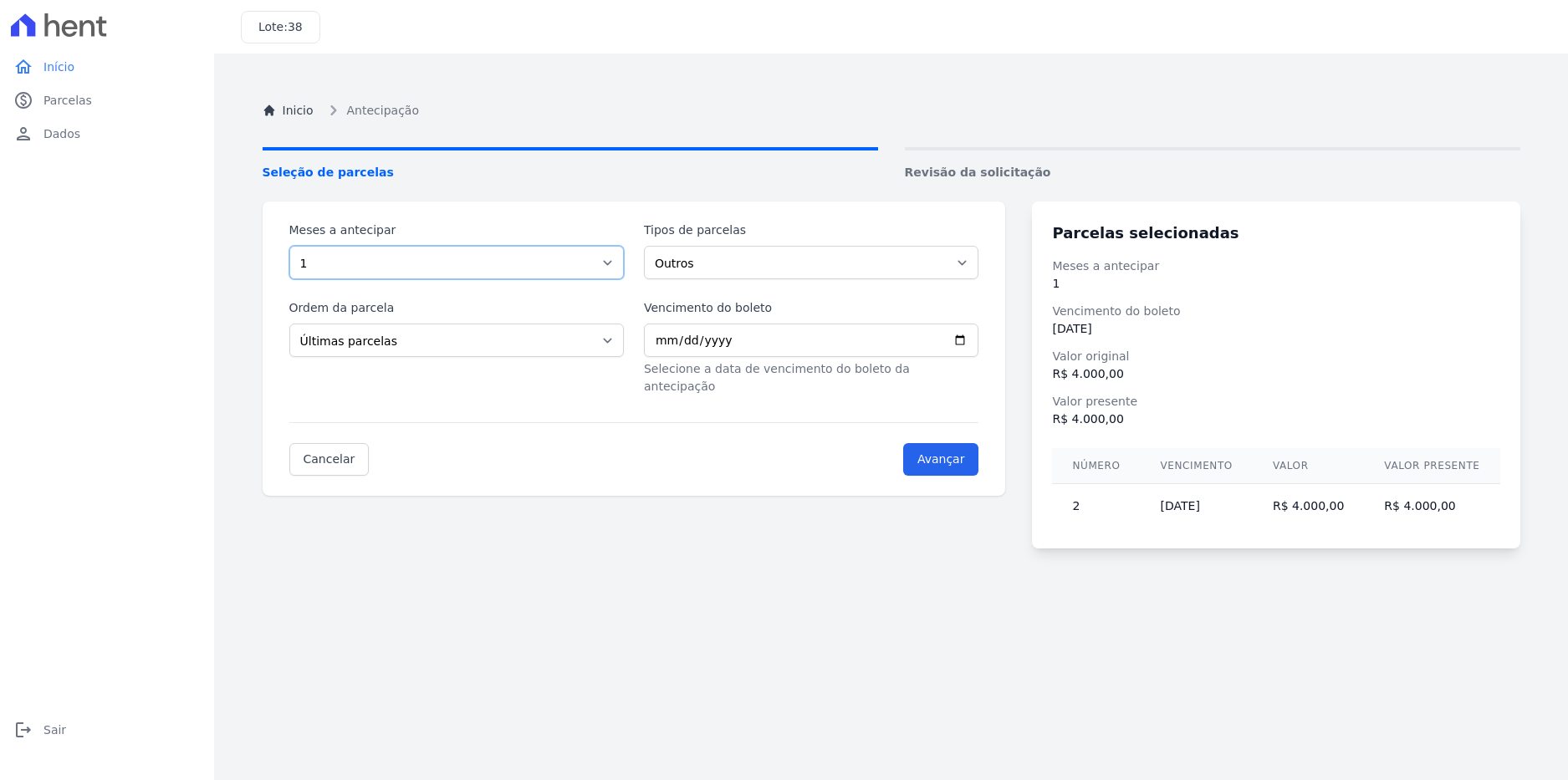
scroll to position [84, 0]
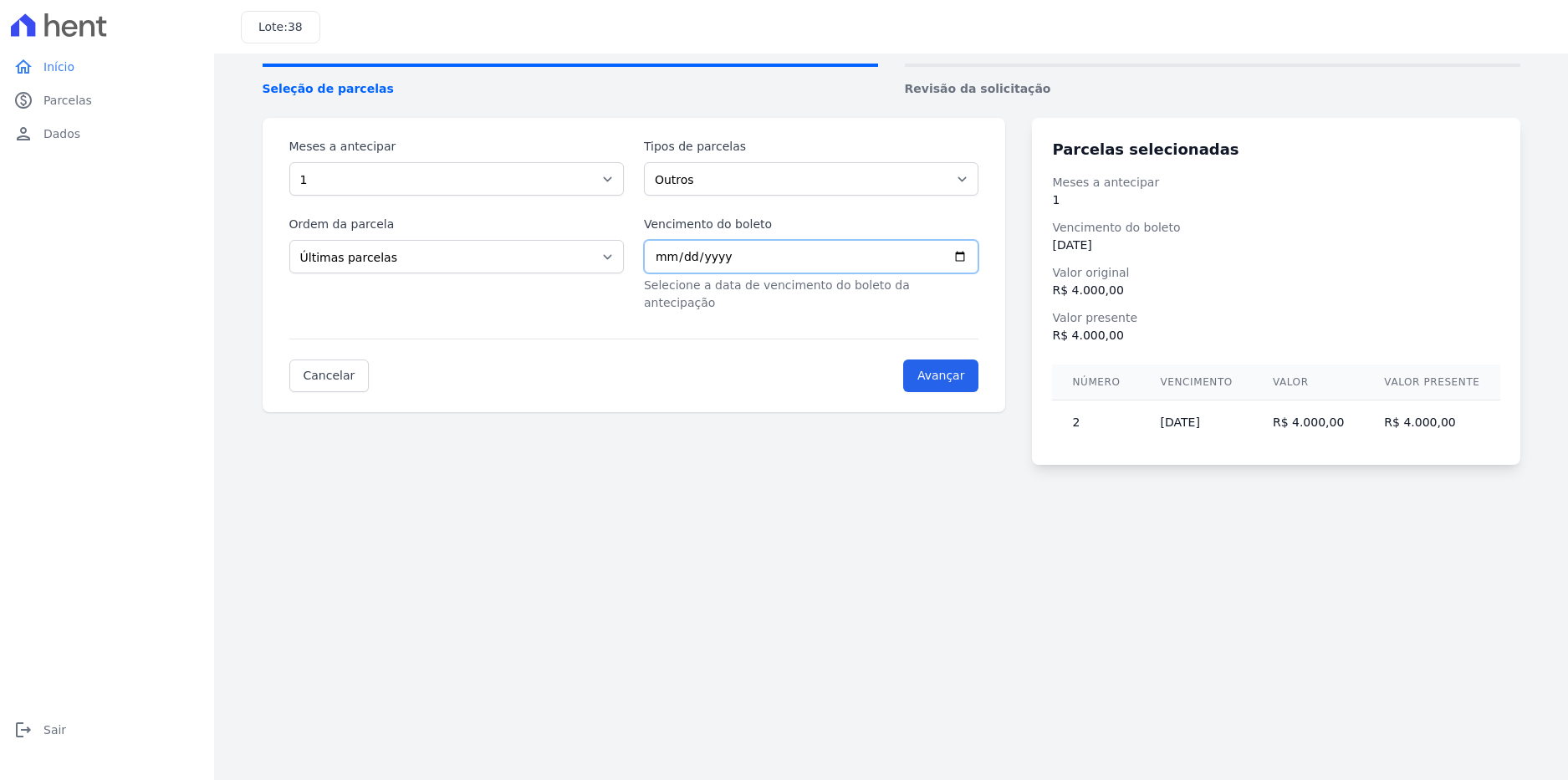
click at [740, 251] on input "2025-12-26" at bounding box center [811, 257] width 334 height 34
click at [722, 261] on input "2025-12-26" at bounding box center [811, 257] width 334 height 34
type input "2026-12-26"
click at [940, 360] on input "Avançar" at bounding box center [941, 375] width 76 height 33
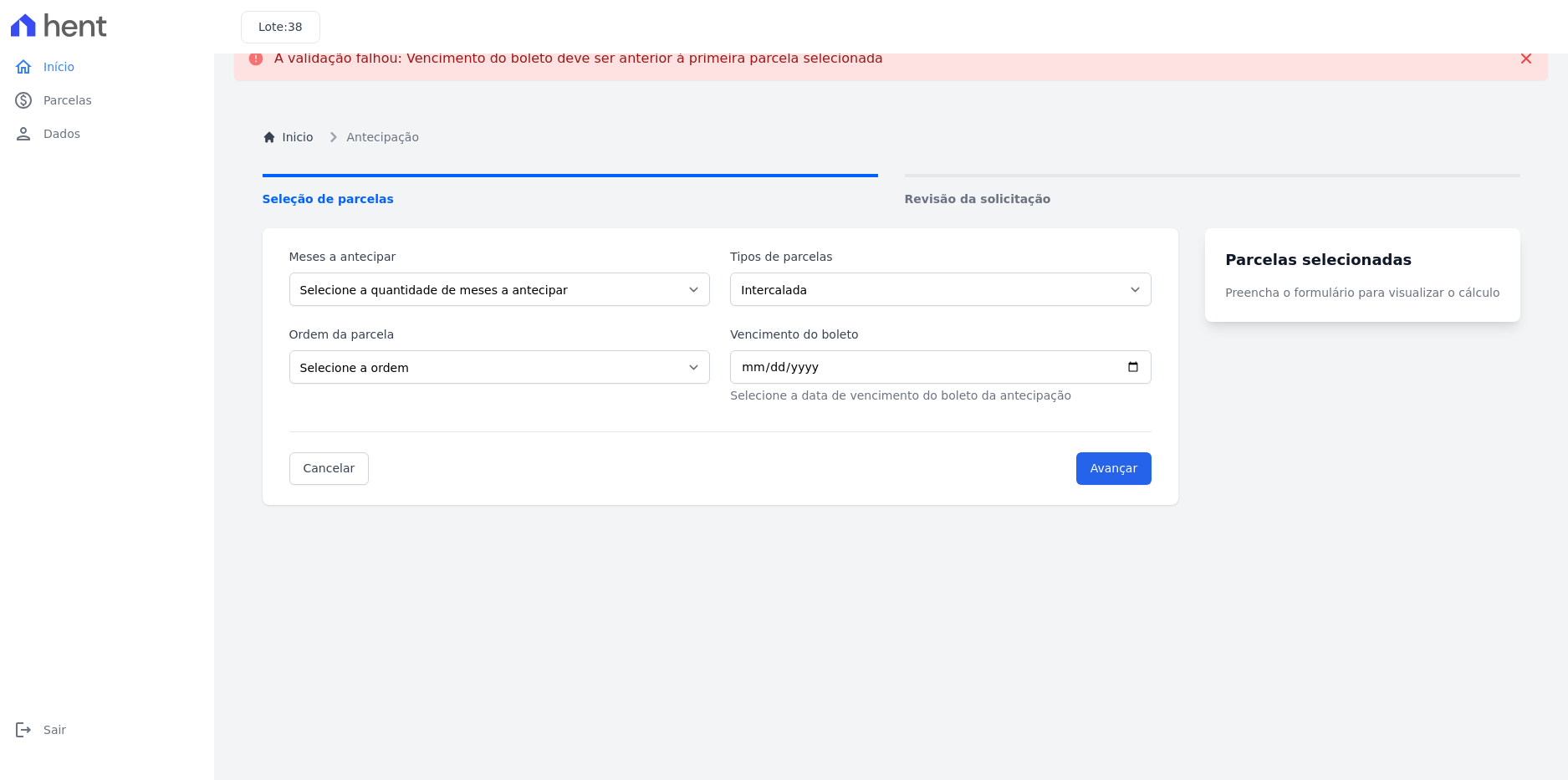
scroll to position [0, 0]
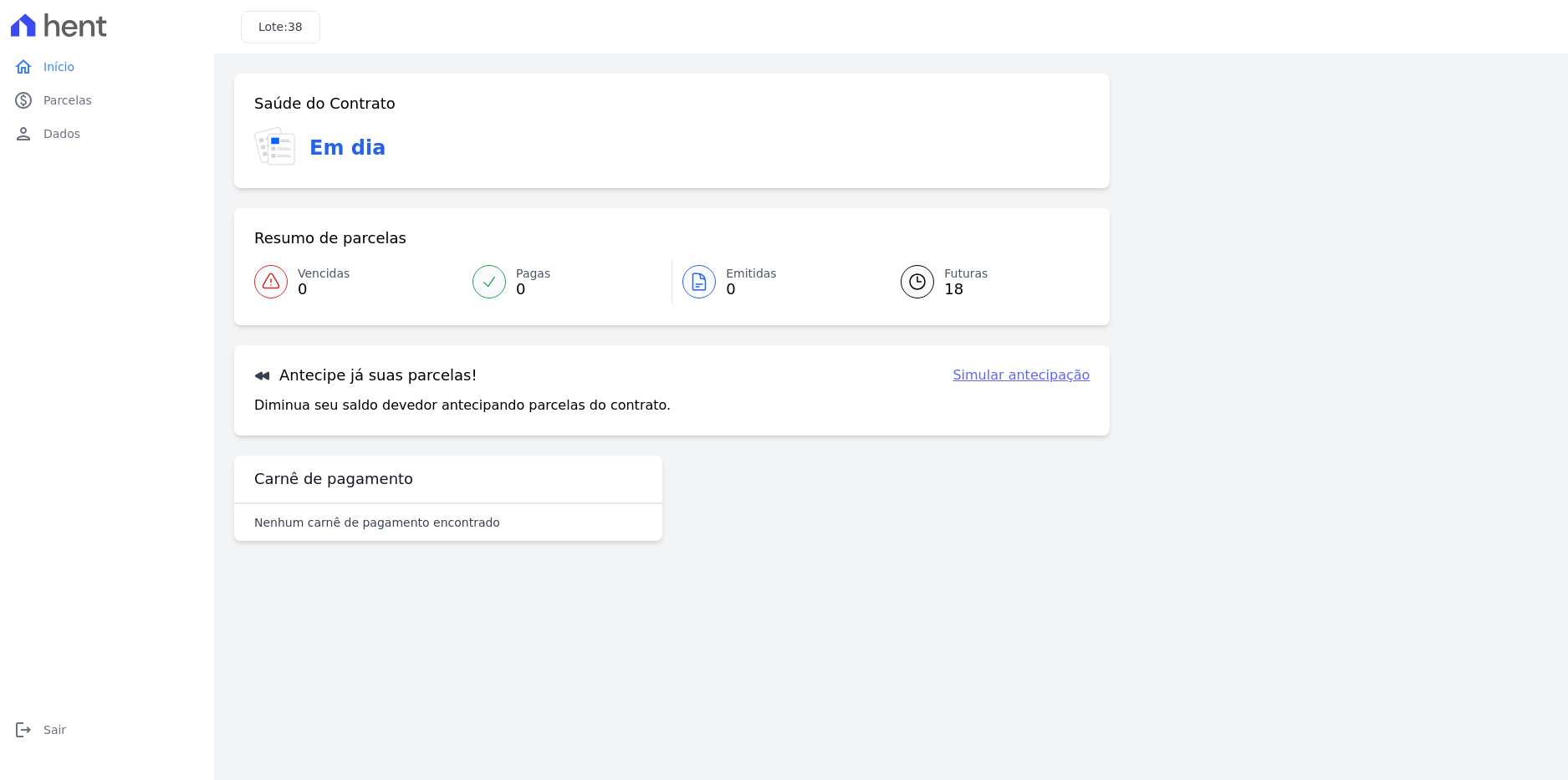
click at [938, 283] on link "Futuras 18" at bounding box center [985, 282] width 209 height 47
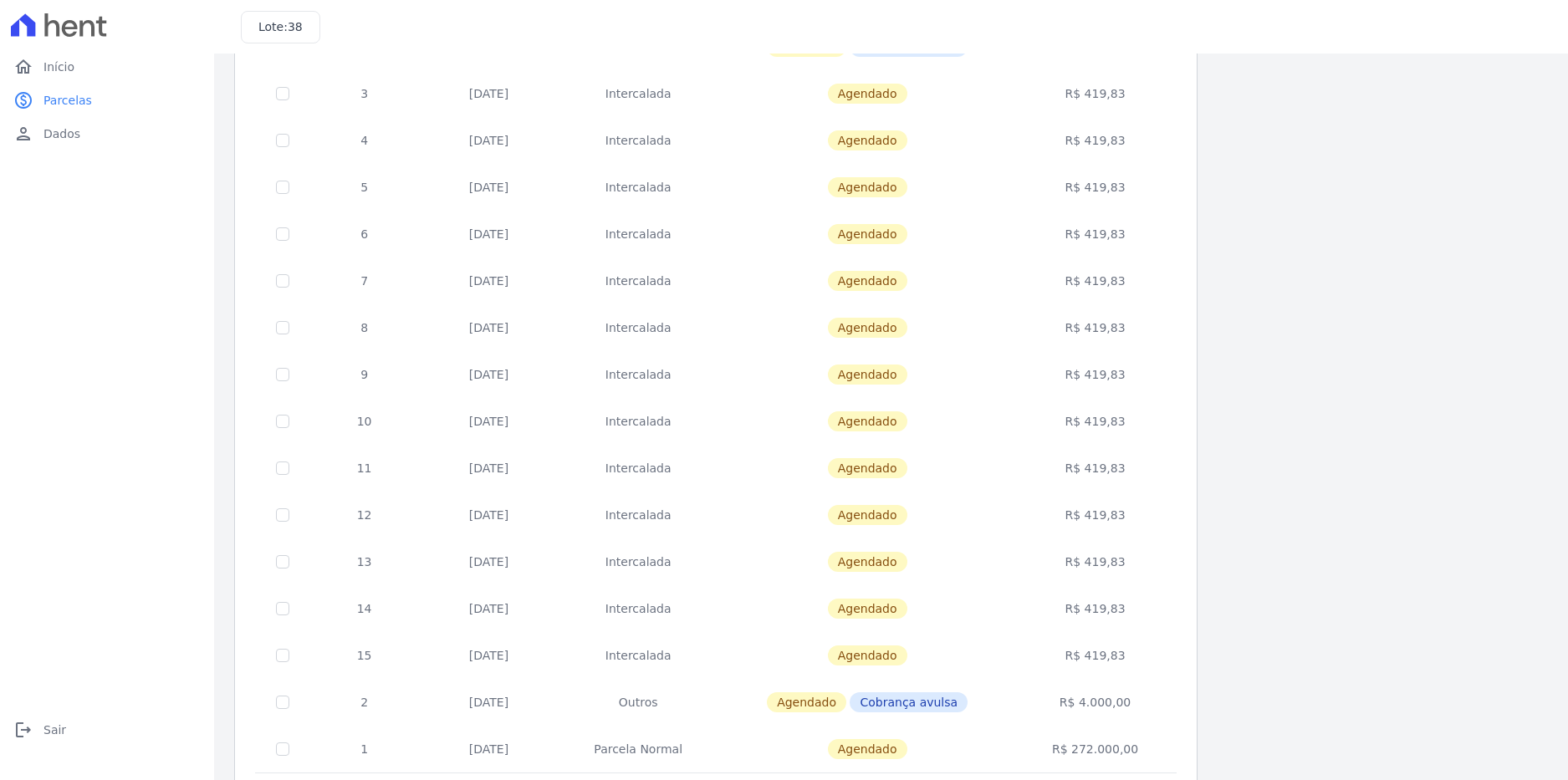
scroll to position [366, 0]
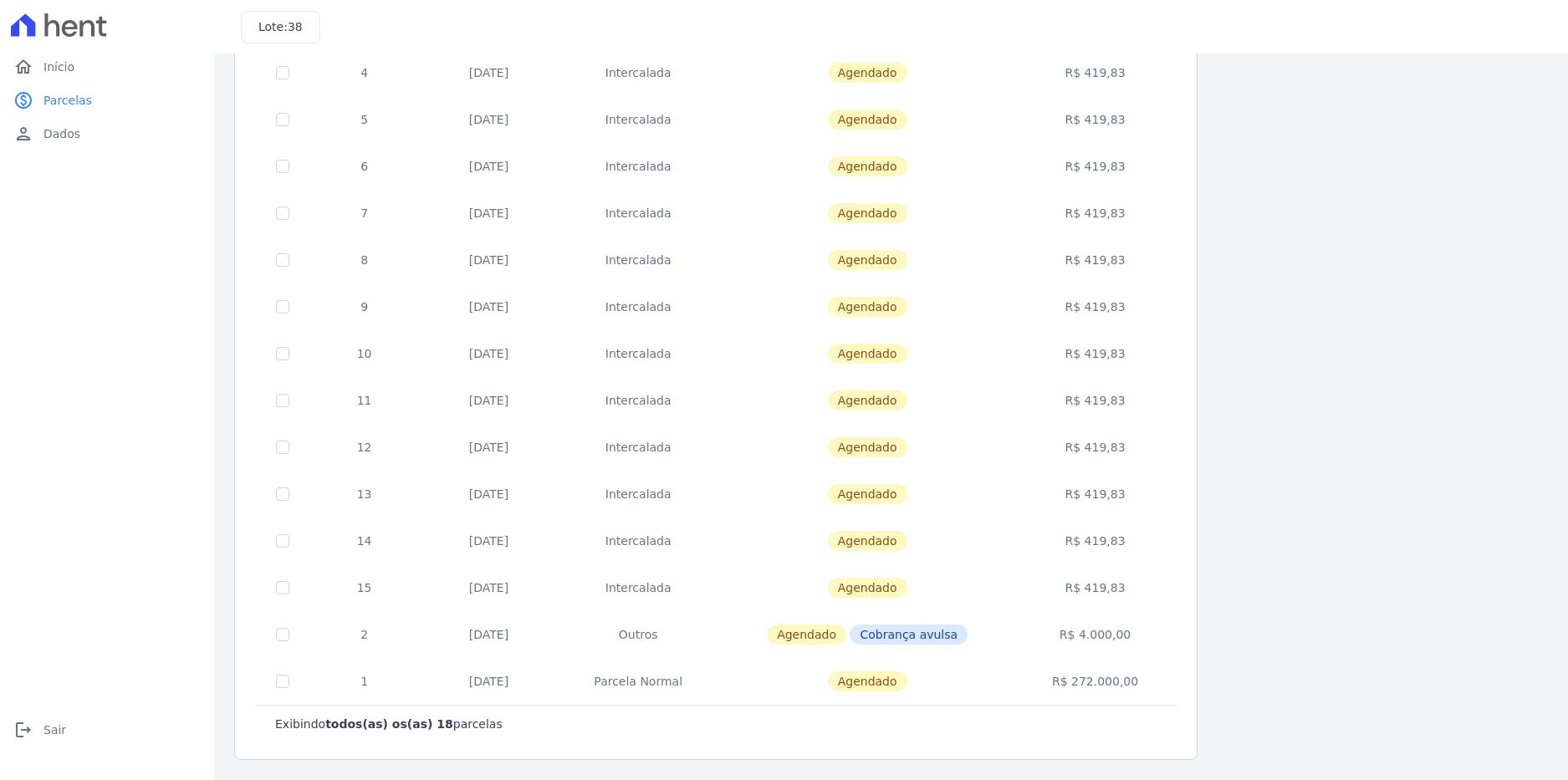
drag, startPoint x: 515, startPoint y: 635, endPoint x: 394, endPoint y: 630, distance: 121.1
click at [394, 630] on tr "2 26/12/2026 Outros Agendado Cobrança avulsa R$ 4.000,00" at bounding box center [716, 635] width 921 height 47
click at [553, 634] on td "26/12/2026" at bounding box center [488, 635] width 140 height 47
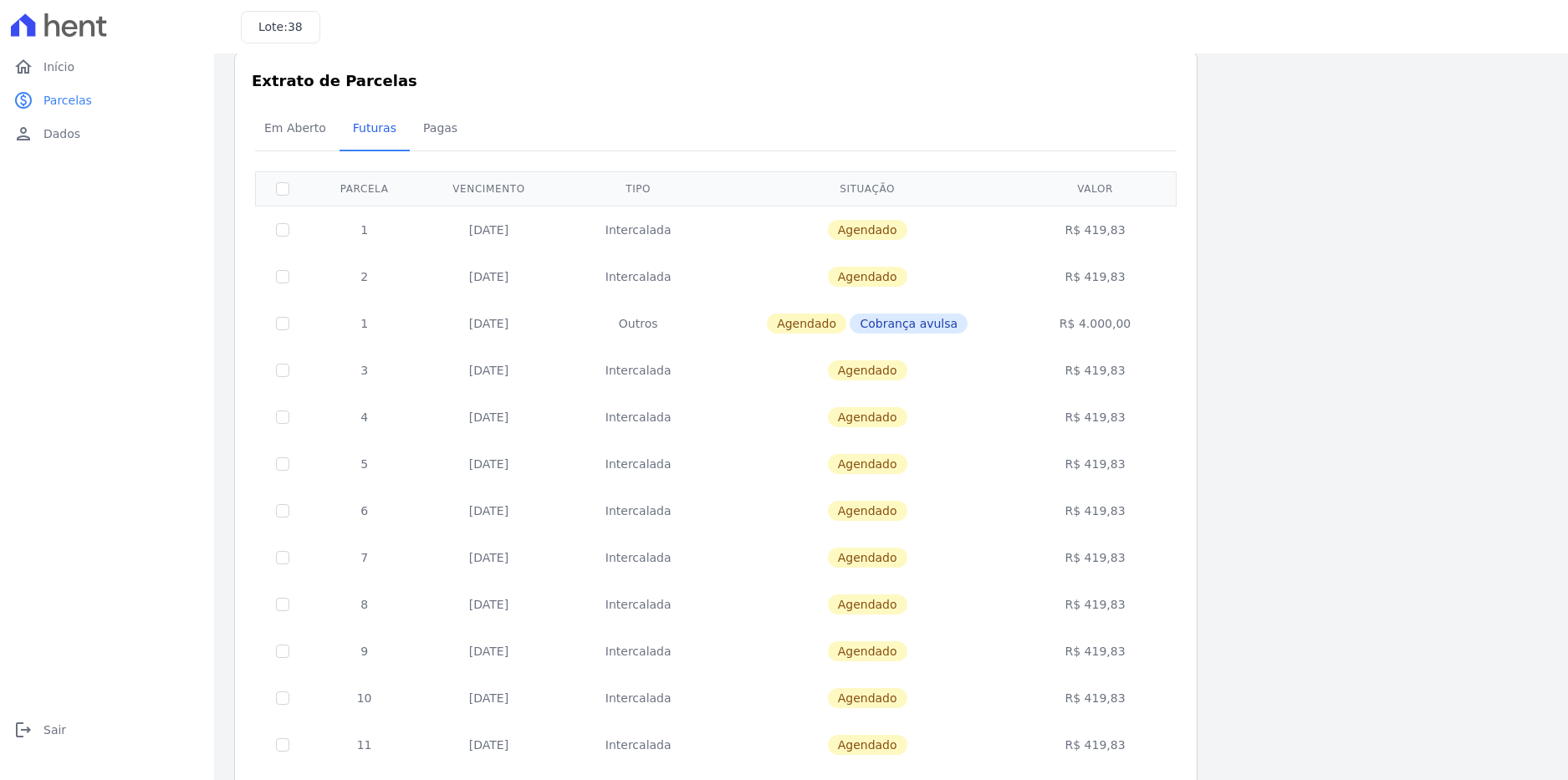
scroll to position [0, 0]
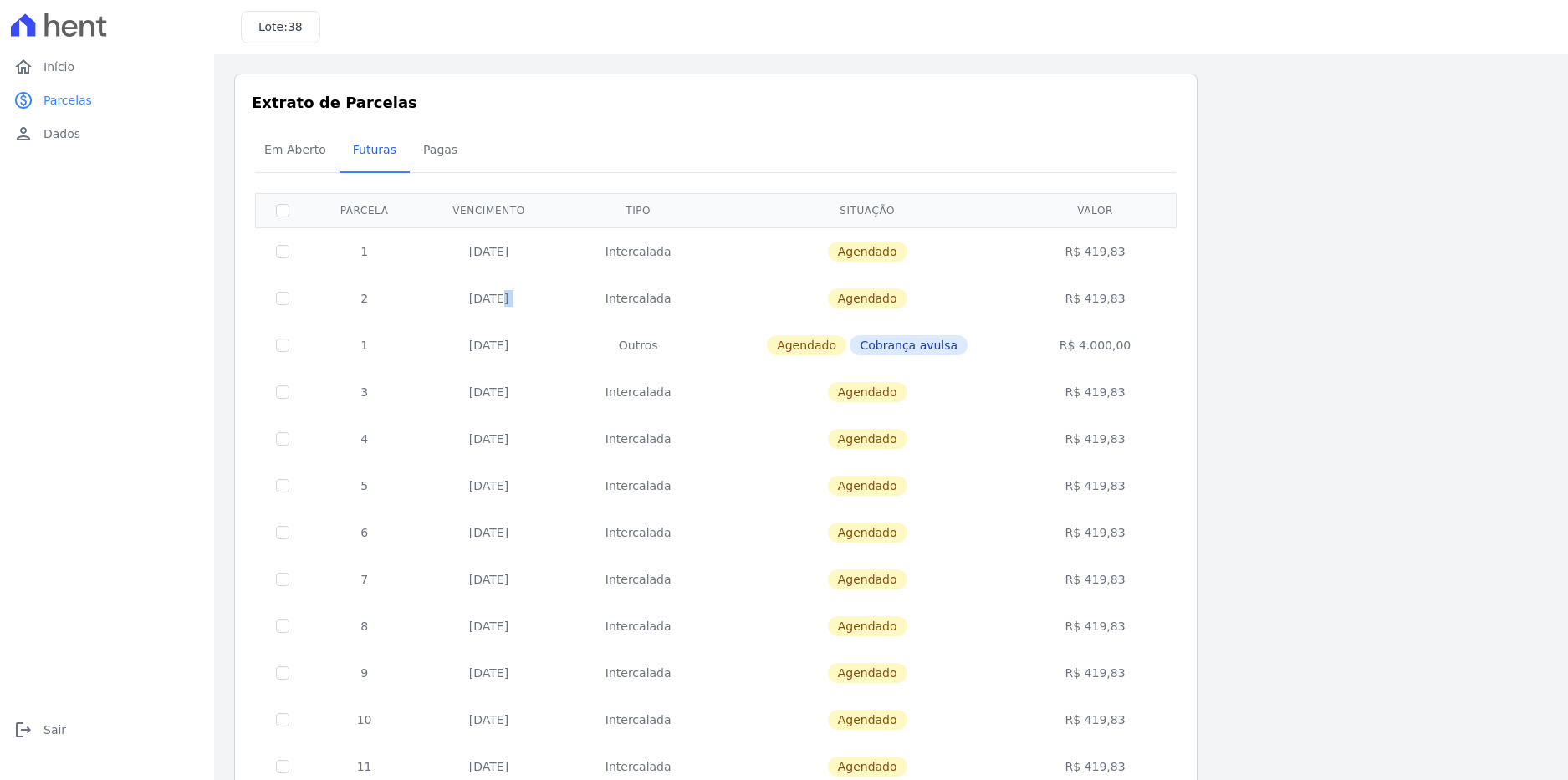
drag, startPoint x: 468, startPoint y: 289, endPoint x: 577, endPoint y: 292, distance: 109.0
click at [577, 292] on tr "2 25/11/2025 Intercalada Agendado R$ 419,83" at bounding box center [716, 298] width 921 height 47
drag, startPoint x: 444, startPoint y: 340, endPoint x: 559, endPoint y: 347, distance: 115.2
click at [559, 347] on td "26/12/2025" at bounding box center [488, 345] width 140 height 47
drag, startPoint x: 459, startPoint y: 392, endPoint x: 536, endPoint y: 392, distance: 77.0
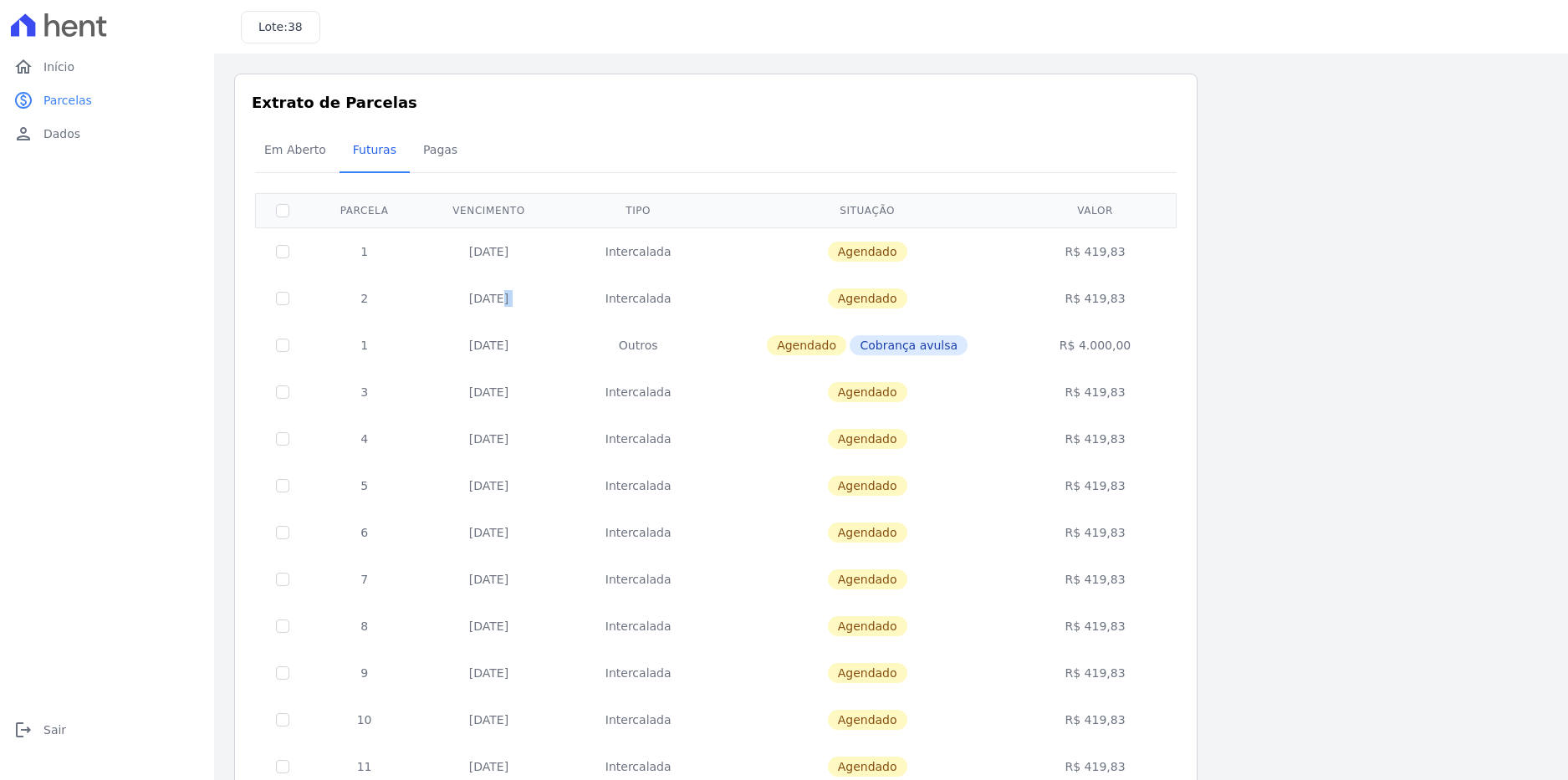
click at [536, 392] on td "25/12/2025" at bounding box center [488, 392] width 140 height 47
click at [737, 374] on td "Agendado" at bounding box center [868, 392] width 299 height 47
click at [449, 155] on span "Pagas" at bounding box center [440, 150] width 54 height 34
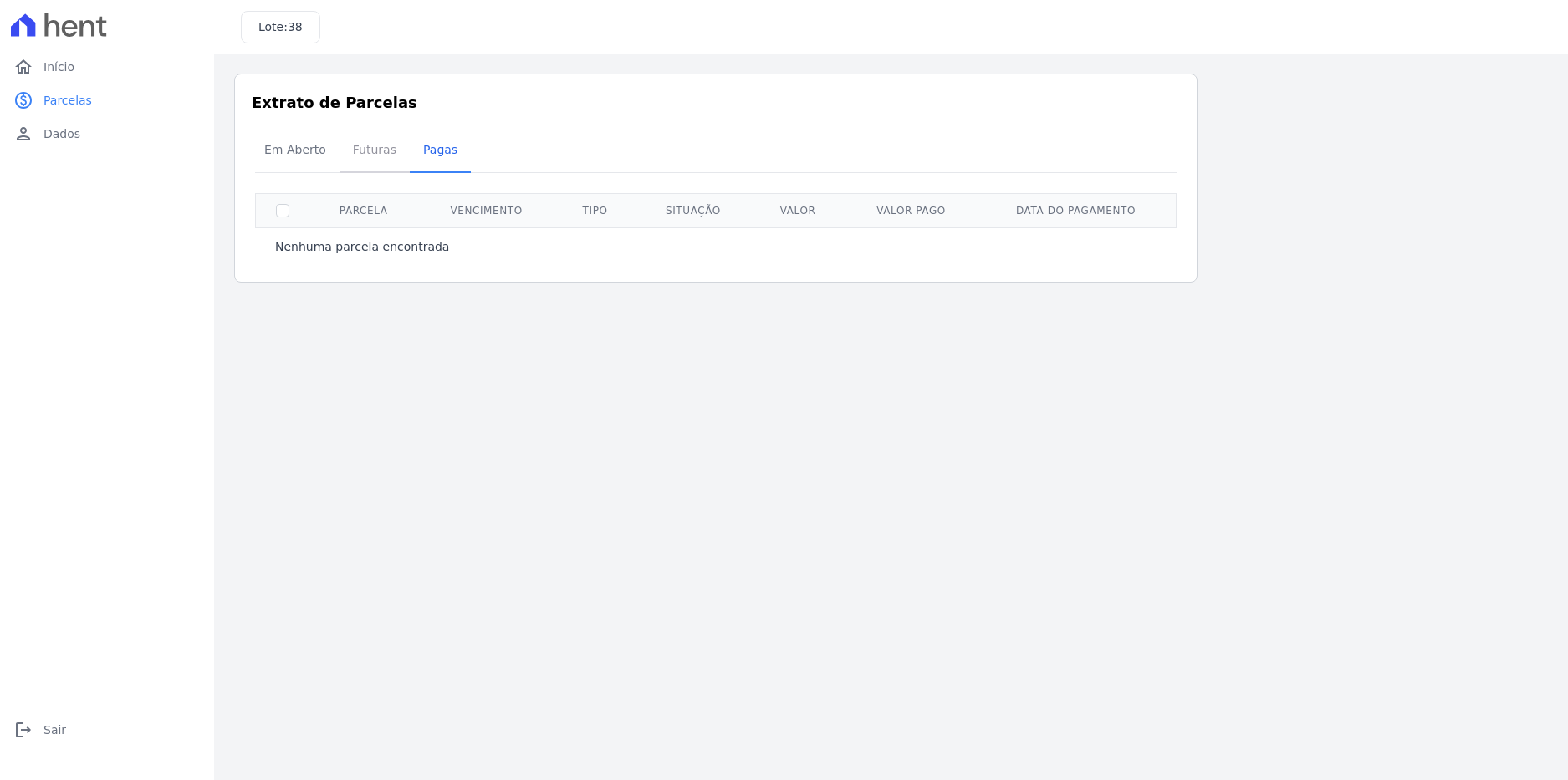
click at [343, 150] on span "Futuras" at bounding box center [375, 150] width 64 height 34
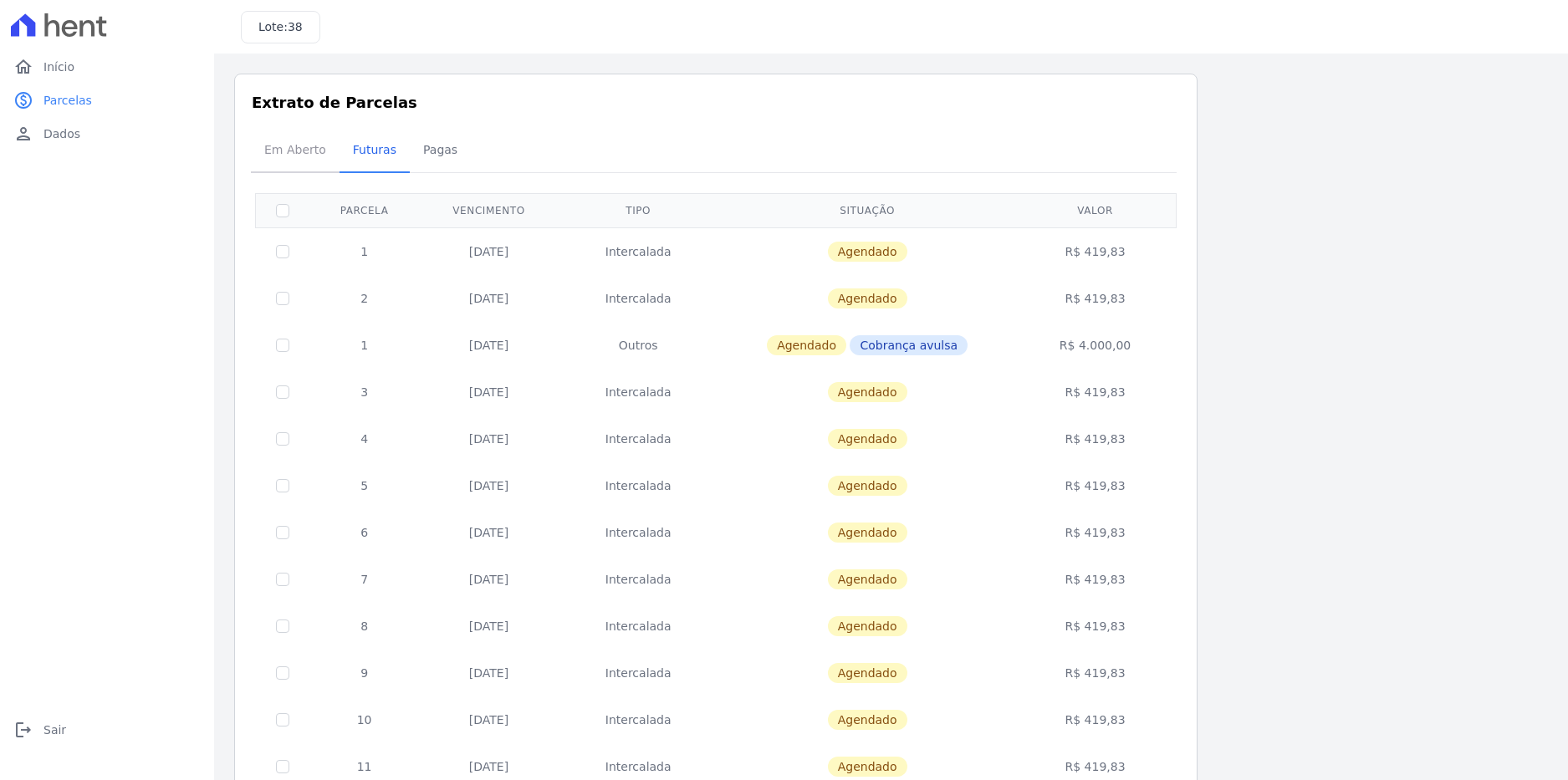
click at [287, 148] on span "Em Aberto" at bounding box center [295, 150] width 82 height 34
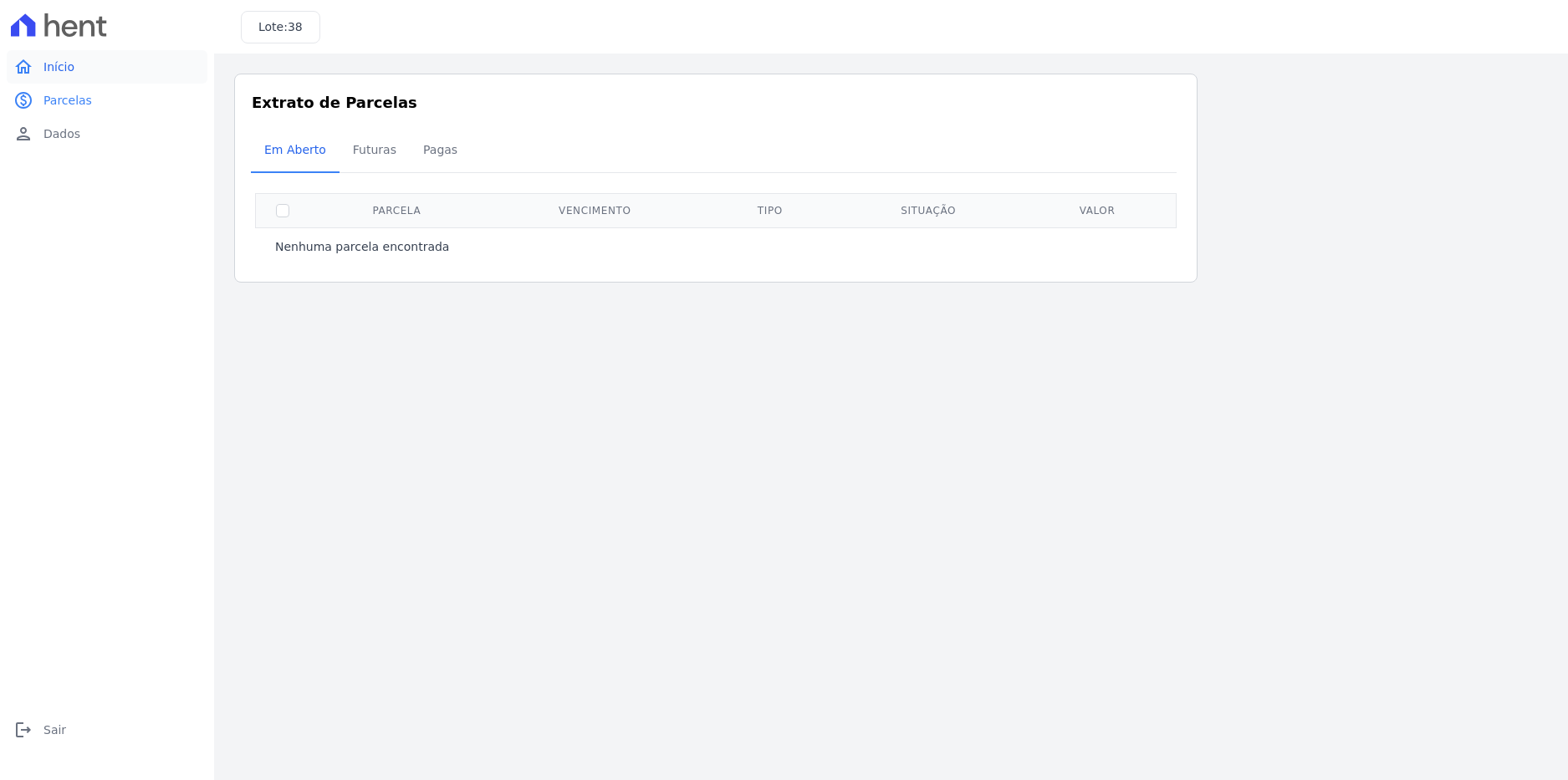
click at [65, 74] on span "Início" at bounding box center [58, 67] width 31 height 17
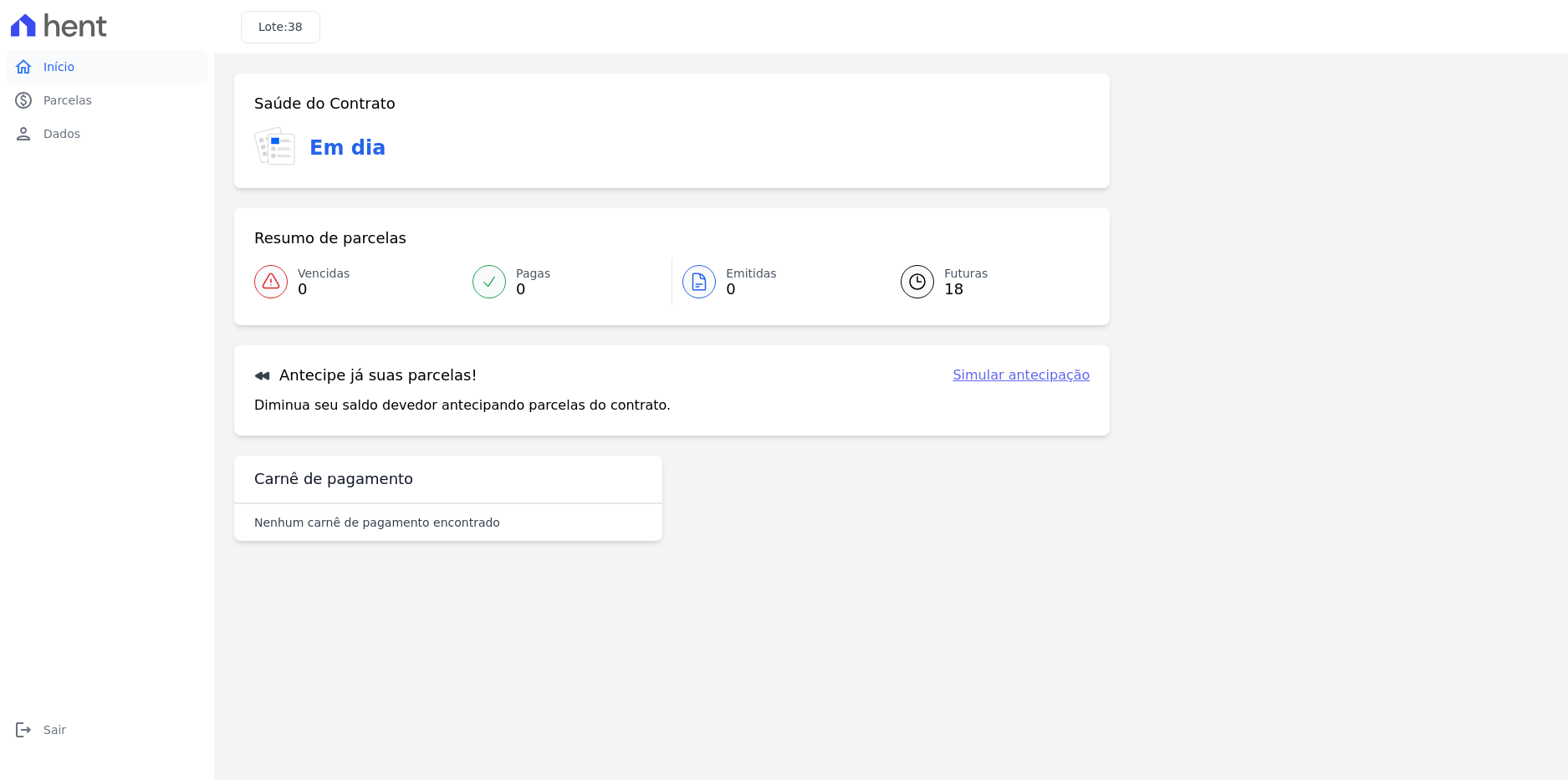
click at [61, 60] on span "Início" at bounding box center [58, 67] width 31 height 17
